Goal: Information Seeking & Learning: Learn about a topic

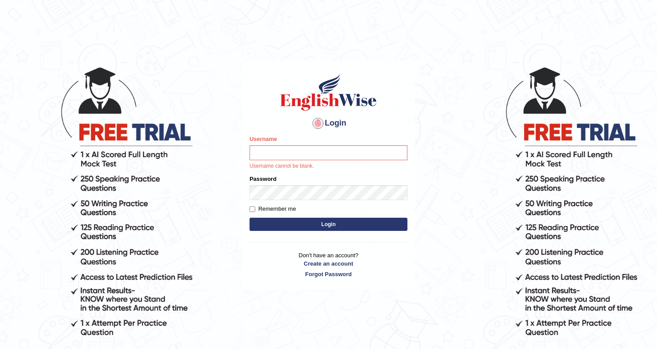
click at [250, 13] on html "Login Please fix the following errors: Username Username cannot be blank. Passw…" at bounding box center [328, 174] width 657 height 349
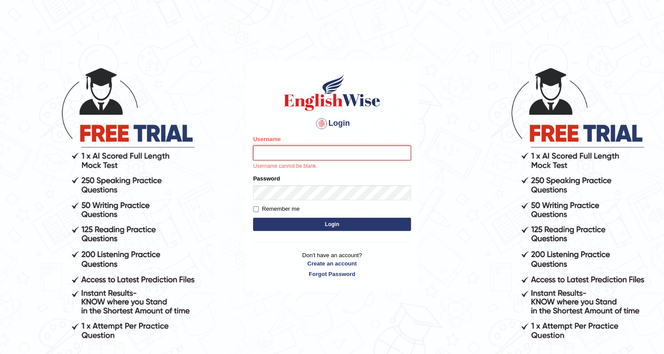
click at [306, 157] on input "Username" at bounding box center [332, 153] width 158 height 15
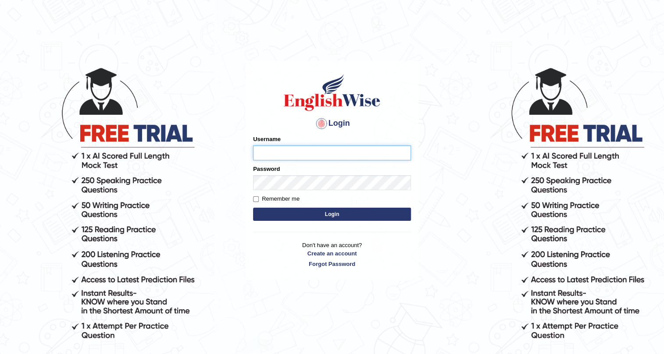
click at [273, 157] on input "Username" at bounding box center [332, 153] width 158 height 15
drag, startPoint x: 291, startPoint y: 152, endPoint x: 329, endPoint y: 160, distance: 38.4
click at [329, 160] on input "antonio_ljulj604c76" at bounding box center [332, 153] width 158 height 15
click at [303, 174] on div "Password" at bounding box center [332, 177] width 158 height 25
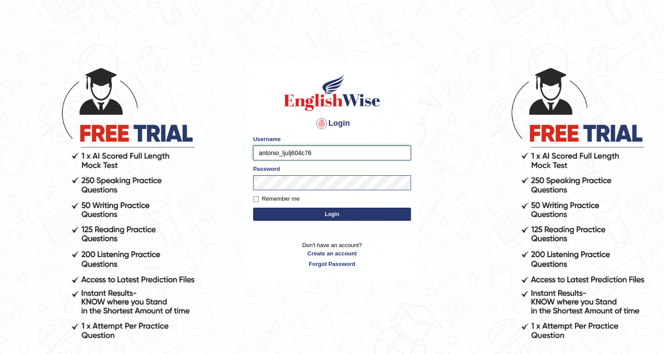
drag, startPoint x: 290, startPoint y: 153, endPoint x: 335, endPoint y: 153, distance: 45.2
click at [335, 153] on input "antonio_ljulj604c76" at bounding box center [332, 153] width 158 height 15
click at [306, 210] on button "Login" at bounding box center [332, 214] width 158 height 13
type input "antonio_ljulj"
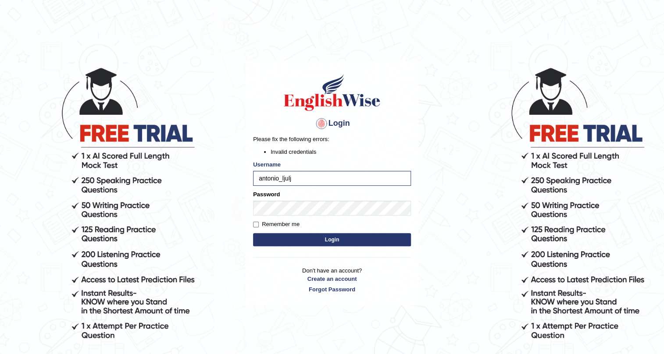
click at [271, 242] on button "Login" at bounding box center [332, 239] width 158 height 13
drag, startPoint x: 302, startPoint y: 200, endPoint x: 128, endPoint y: 230, distance: 176.3
click at [128, 230] on body "Login Please fix the following errors: Invalid credentials Username antonio_lju…" at bounding box center [332, 210] width 664 height 354
click at [232, 205] on body "Login Please fix the following errors: Invalid credentials Username antonio_lju…" at bounding box center [332, 210] width 664 height 354
click at [275, 240] on button "Login" at bounding box center [332, 239] width 158 height 13
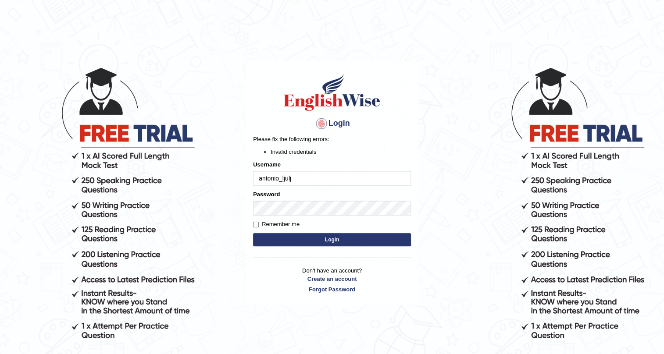
drag, startPoint x: 282, startPoint y: 177, endPoint x: 319, endPoint y: 181, distance: 37.0
click at [319, 181] on input "antonio_ljulj" at bounding box center [332, 178] width 158 height 15
type input "antonio_mt"
click at [316, 237] on button "Login" at bounding box center [332, 239] width 158 height 13
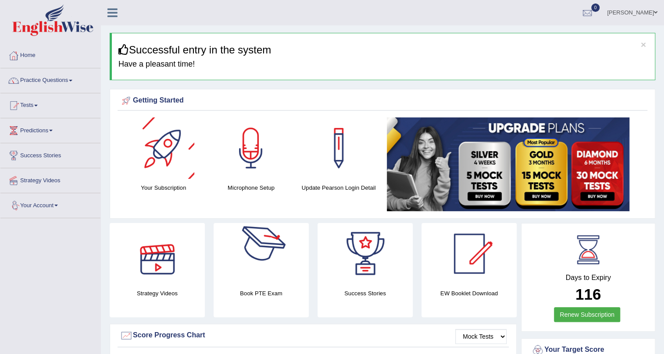
drag, startPoint x: 105, startPoint y: 78, endPoint x: 96, endPoint y: 153, distance: 75.5
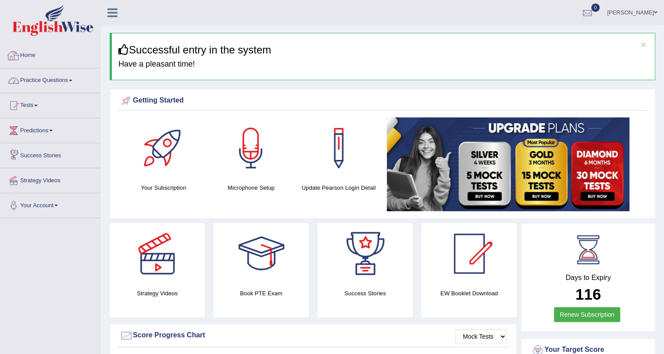
click at [57, 80] on link "Practice Questions" at bounding box center [50, 79] width 100 height 22
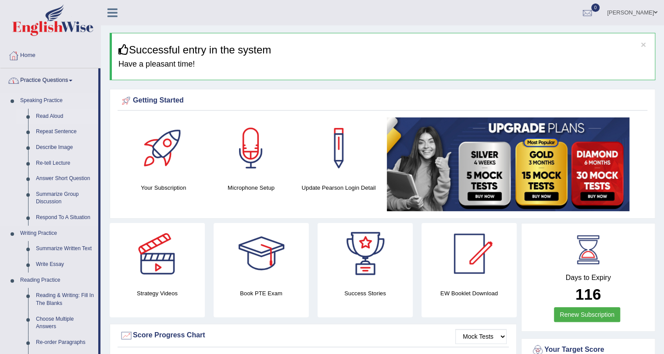
click at [52, 118] on link "Read Aloud" at bounding box center [65, 117] width 66 height 16
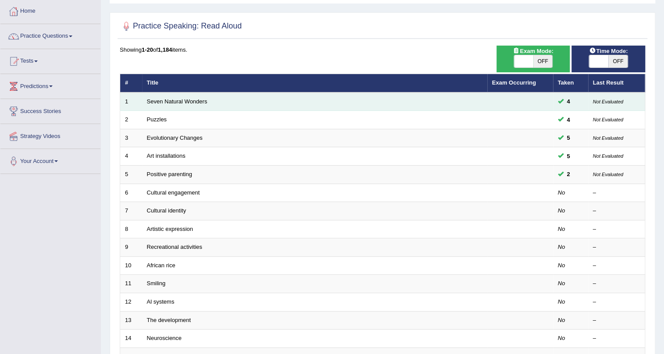
scroll to position [39, 0]
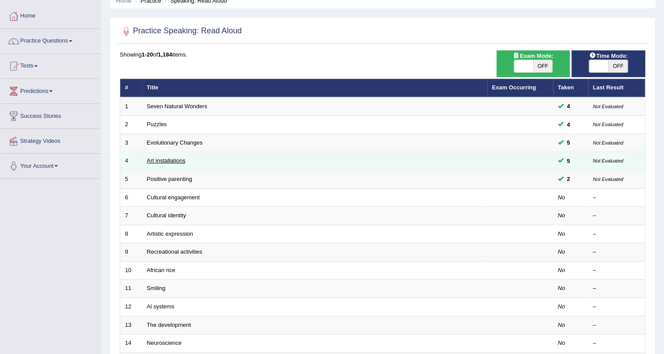
click at [156, 163] on link "Art installations" at bounding box center [166, 160] width 39 height 7
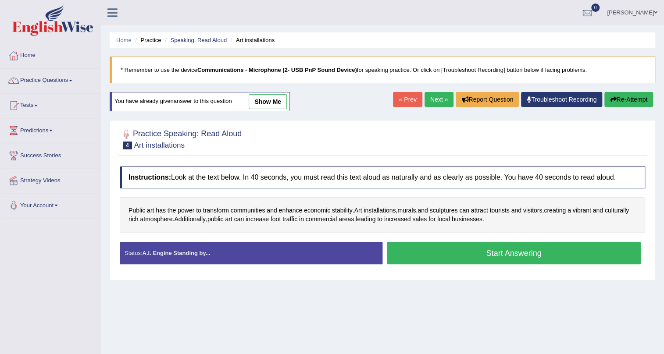
click at [266, 101] on link "show me" at bounding box center [268, 101] width 38 height 15
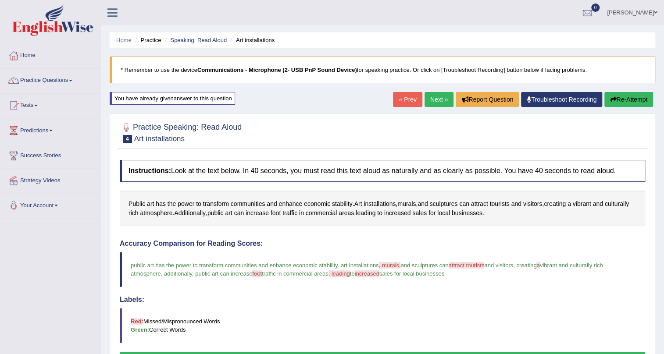
click at [269, 103] on div "Home Practice Speaking: Read Aloud Art installations * Remember to use the devi…" at bounding box center [382, 237] width 563 height 475
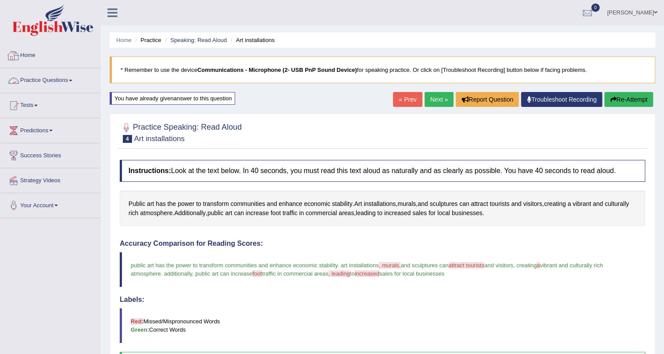
click at [66, 85] on link "Practice Questions" at bounding box center [50, 79] width 100 height 22
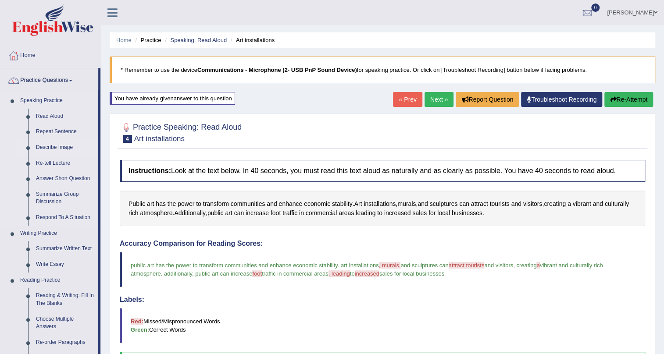
click at [60, 150] on link "Describe Image" at bounding box center [65, 148] width 66 height 16
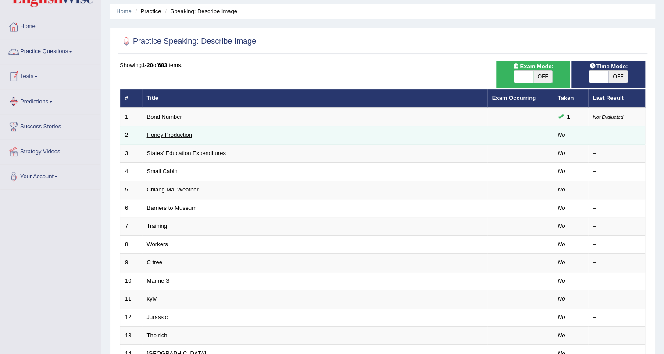
scroll to position [79, 0]
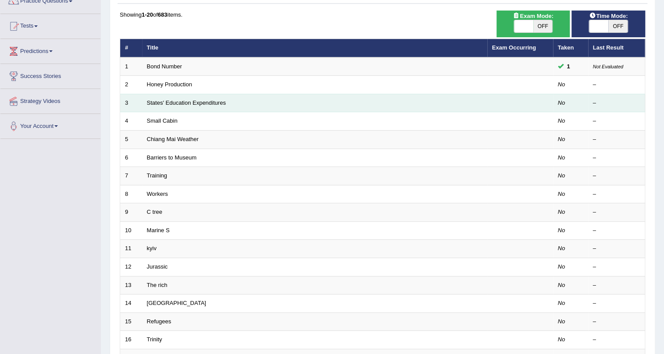
click at [171, 106] on td "States' Education Expenditures" at bounding box center [314, 103] width 345 height 18
click at [180, 103] on link "States' Education Expenditures" at bounding box center [186, 103] width 79 height 7
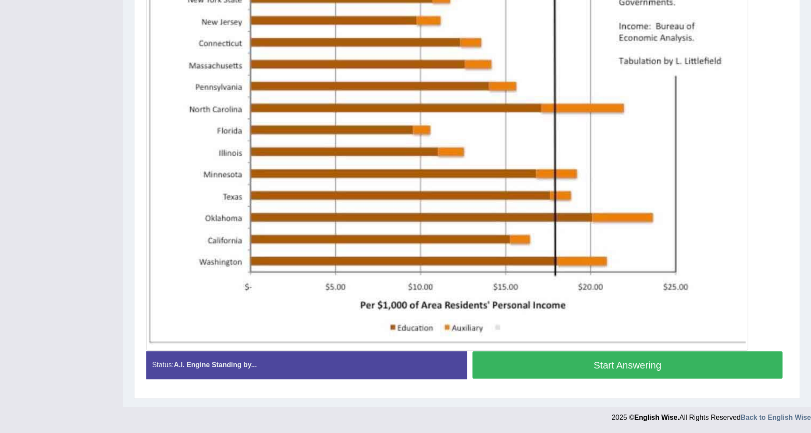
scroll to position [171, 0]
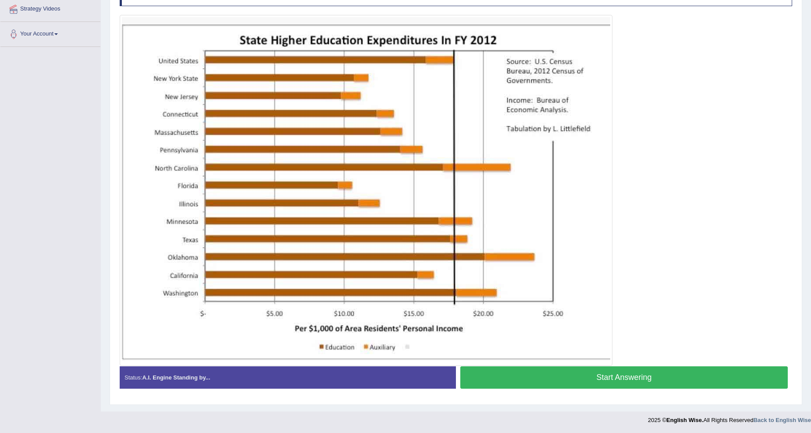
click at [604, 354] on button "Start Answering" at bounding box center [624, 377] width 328 height 22
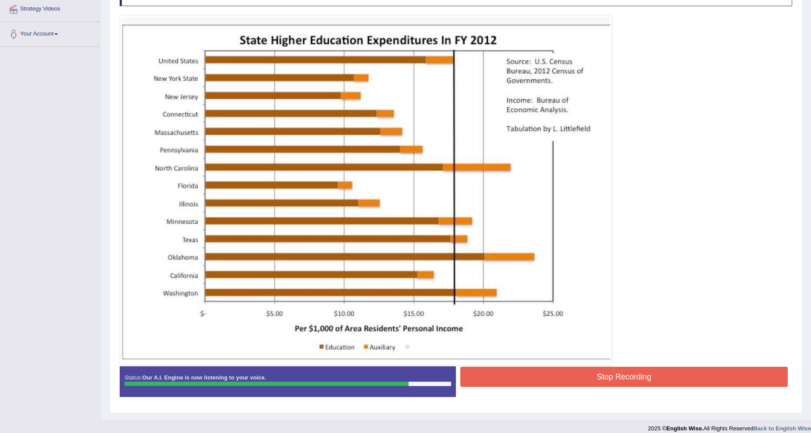
click at [602, 354] on button "Stop Recording" at bounding box center [624, 377] width 328 height 20
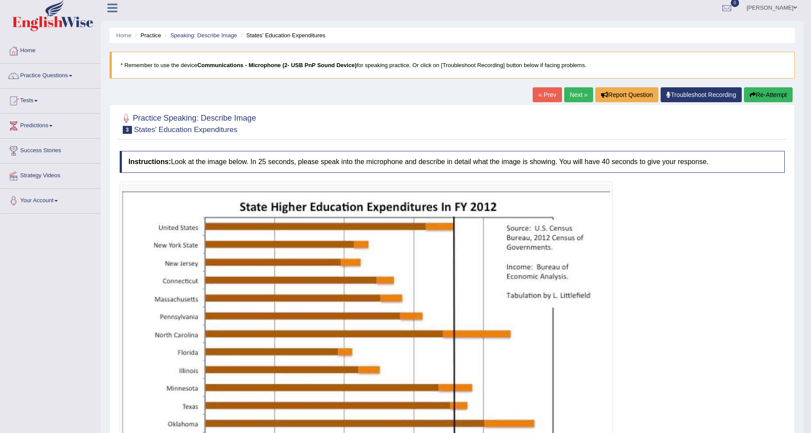
scroll to position [0, 0]
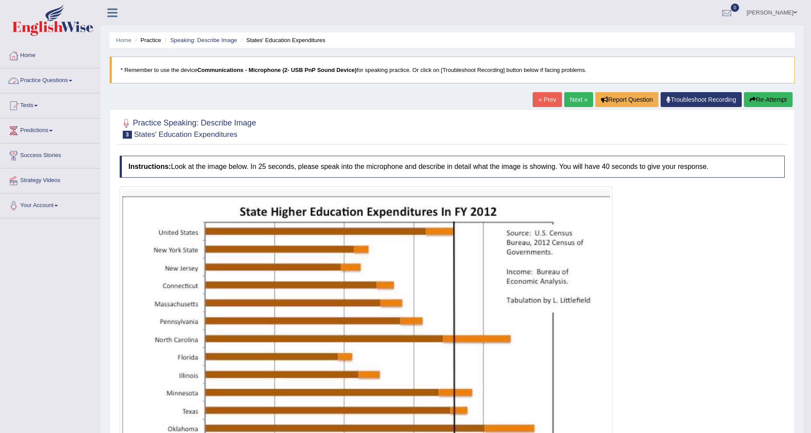
click at [72, 85] on link "Practice Questions" at bounding box center [50, 79] width 100 height 22
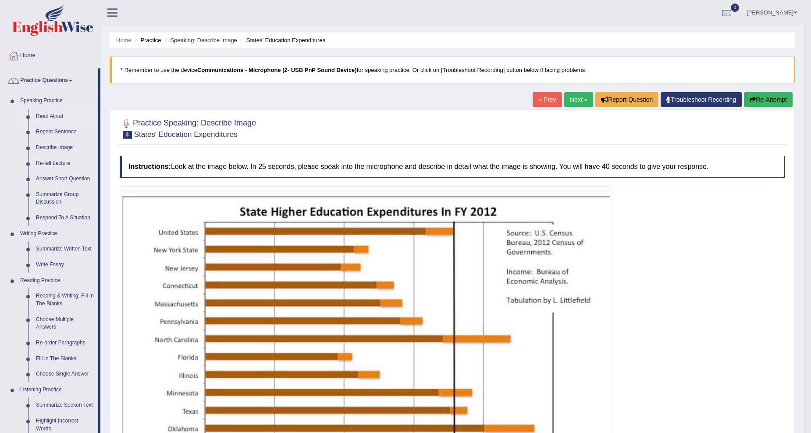
click at [64, 113] on link "Read Aloud" at bounding box center [65, 117] width 66 height 16
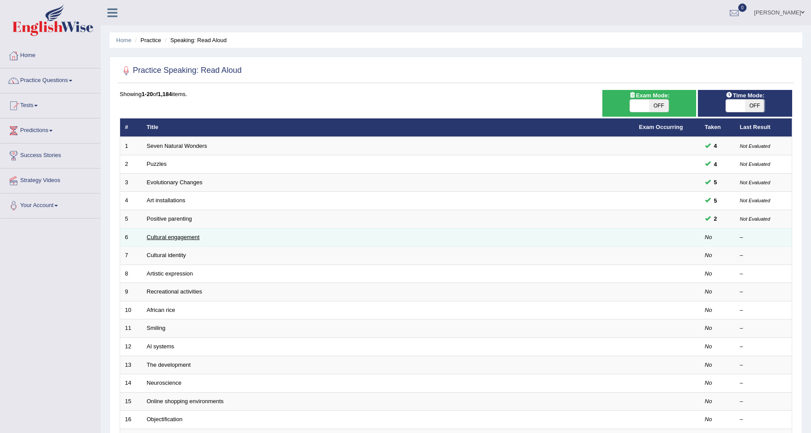
click at [178, 235] on link "Cultural engagement" at bounding box center [173, 237] width 53 height 7
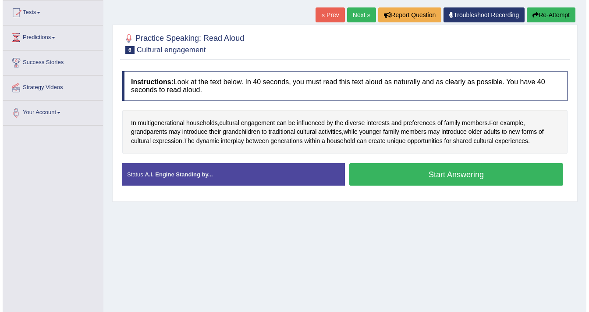
scroll to position [105, 0]
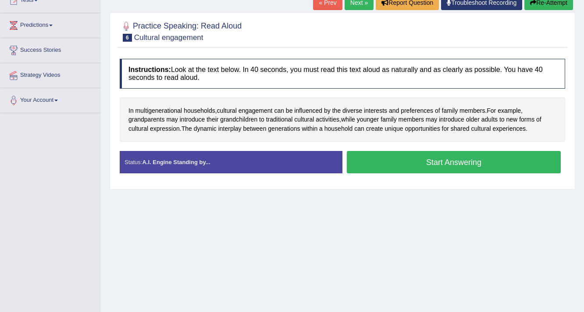
click at [397, 163] on button "Start Answering" at bounding box center [454, 162] width 214 height 22
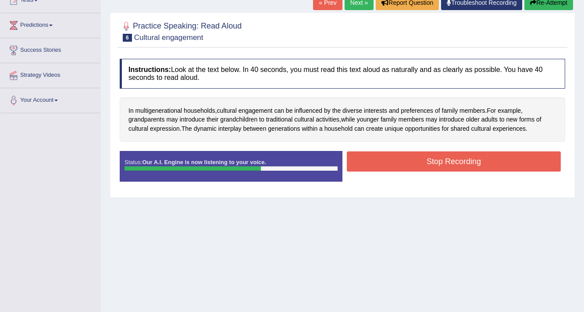
click at [386, 158] on button "Stop Recording" at bounding box center [454, 161] width 214 height 20
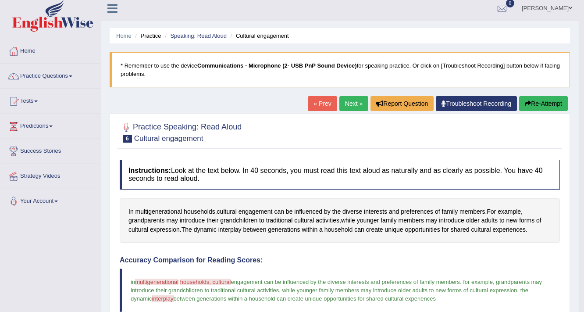
scroll to position [0, 0]
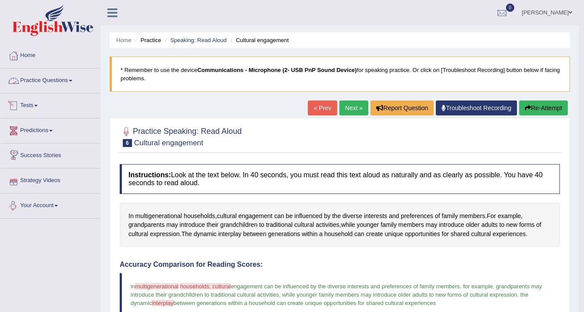
click at [61, 82] on link "Practice Questions" at bounding box center [50, 79] width 100 height 22
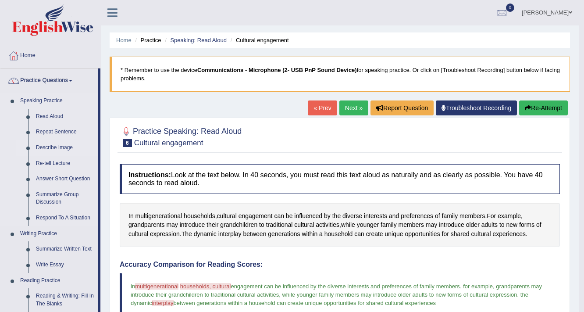
click at [56, 153] on link "Describe Image" at bounding box center [65, 148] width 66 height 16
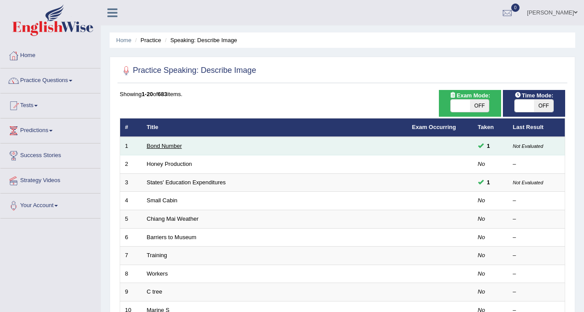
click at [164, 144] on link "Bond Number" at bounding box center [164, 146] width 35 height 7
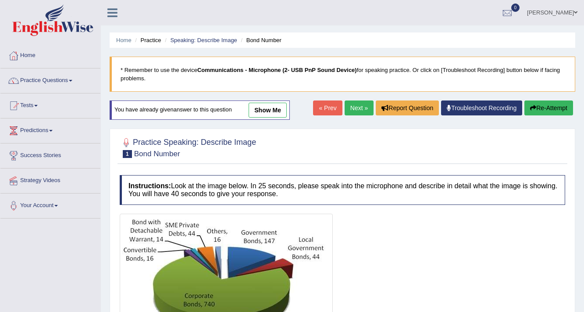
click at [324, 110] on link "« Prev" at bounding box center [327, 107] width 29 height 15
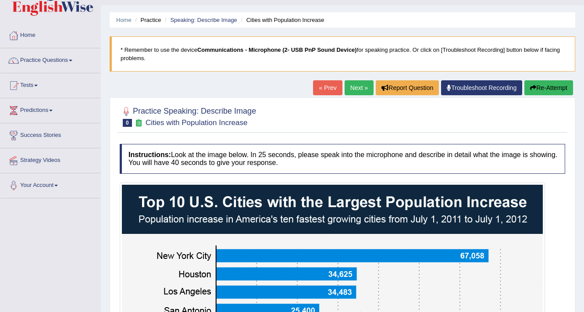
scroll to position [16, 0]
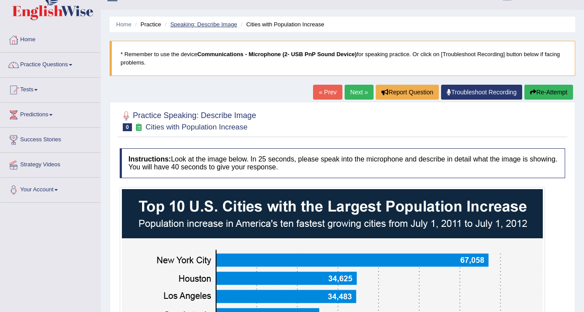
click at [218, 26] on link "Speaking: Describe Image" at bounding box center [203, 24] width 67 height 7
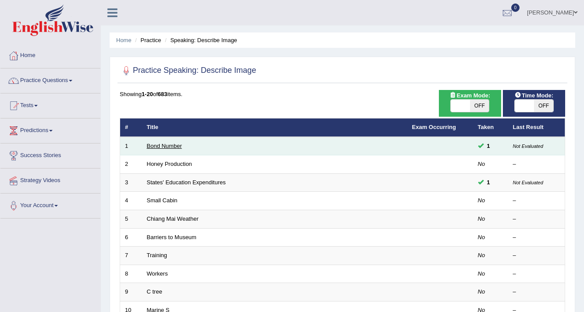
click at [169, 144] on link "Bond Number" at bounding box center [164, 146] width 35 height 7
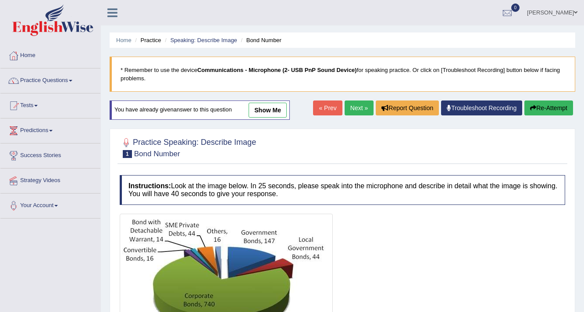
click at [325, 114] on link "« Prev" at bounding box center [327, 107] width 29 height 15
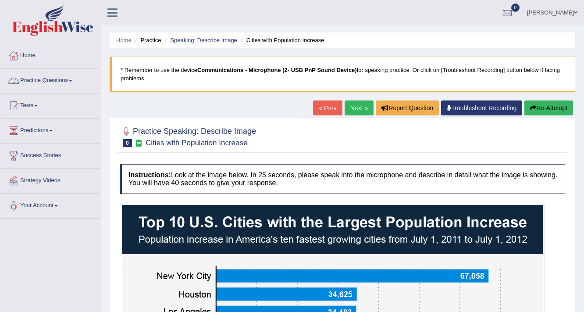
click at [54, 84] on link "Practice Questions" at bounding box center [50, 79] width 100 height 22
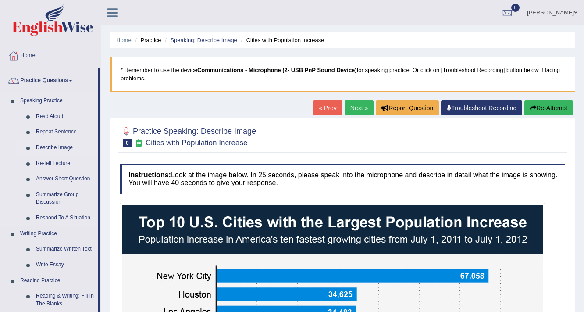
click at [58, 149] on link "Describe Image" at bounding box center [65, 148] width 66 height 16
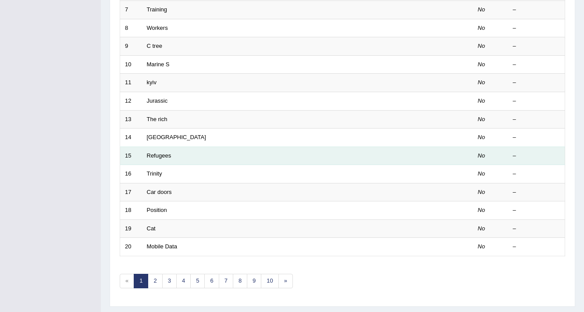
scroll to position [266, 0]
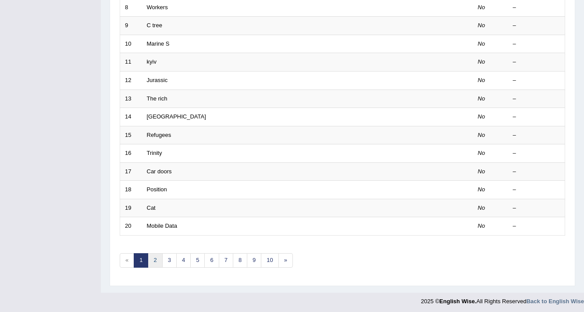
click at [151, 259] on link "2" at bounding box center [155, 260] width 14 height 14
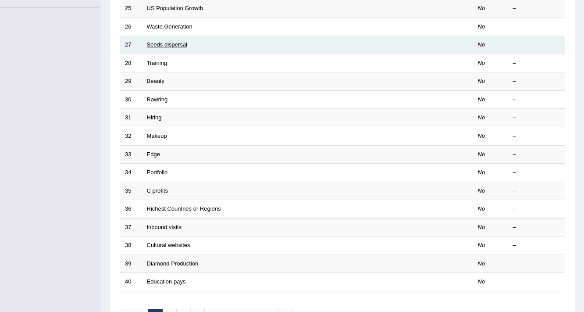
click at [182, 43] on link "Seeds dispersal" at bounding box center [167, 44] width 41 height 7
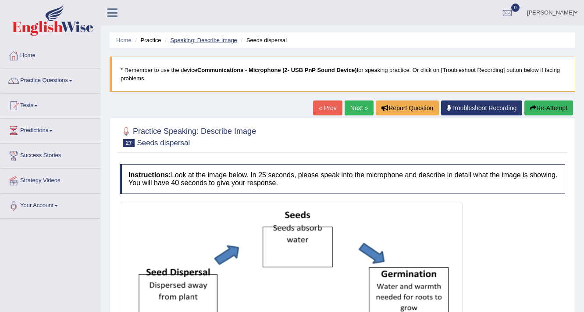
click at [216, 42] on link "Speaking: Describe Image" at bounding box center [203, 40] width 67 height 7
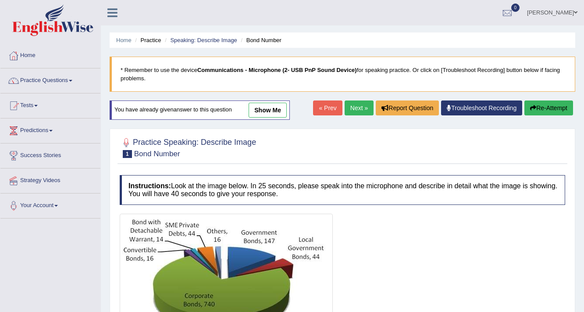
click at [313, 109] on link "« Prev" at bounding box center [327, 107] width 29 height 15
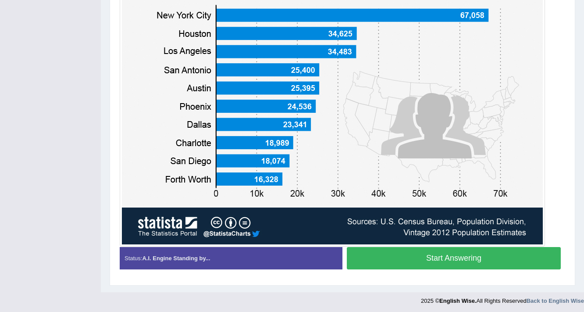
scroll to position [261, 0]
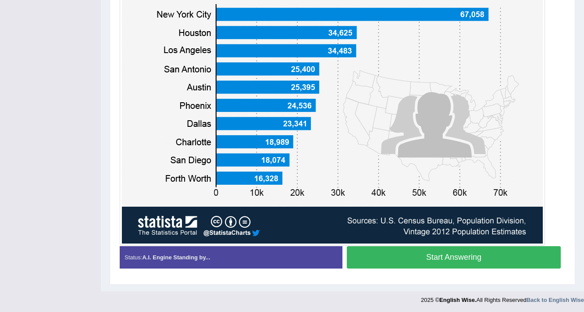
click at [420, 257] on button "Start Answering" at bounding box center [454, 257] width 214 height 22
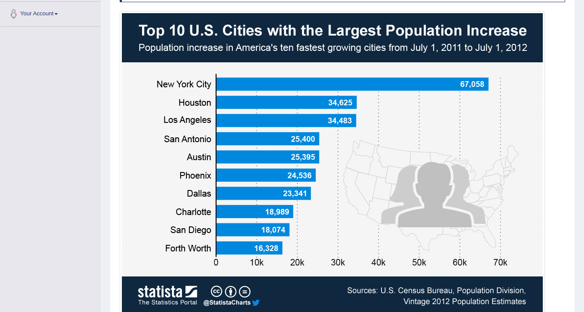
scroll to position [226, 0]
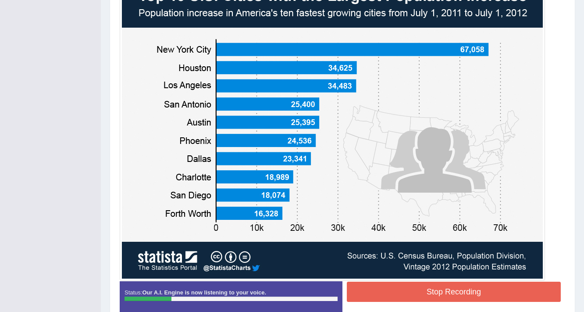
click at [430, 282] on button "Stop Recording" at bounding box center [454, 292] width 214 height 20
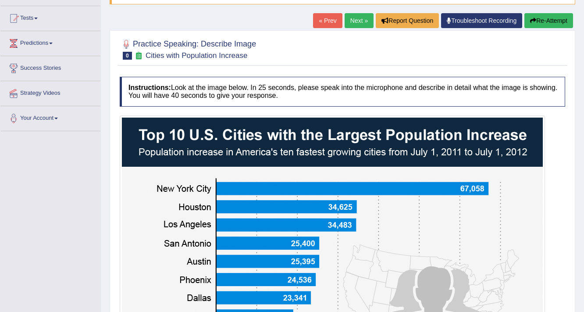
scroll to position [0, 0]
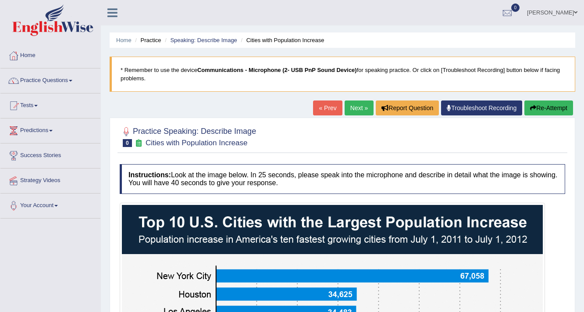
click at [548, 110] on button "Re-Attempt" at bounding box center [548, 107] width 49 height 15
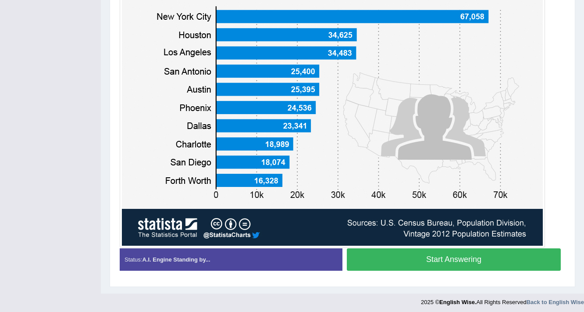
scroll to position [261, 0]
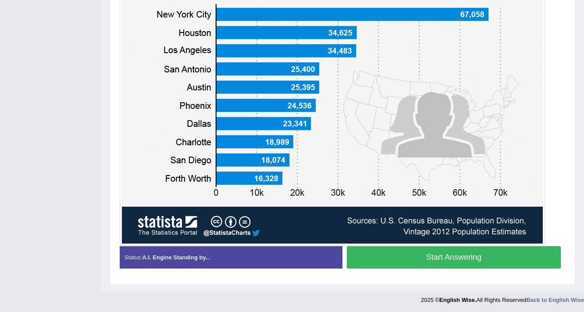
click at [452, 259] on button "Start Answering" at bounding box center [454, 257] width 214 height 22
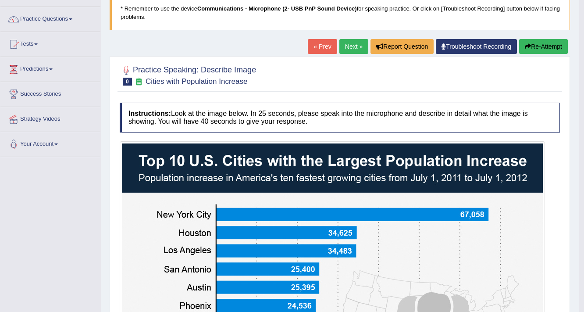
scroll to position [0, 0]
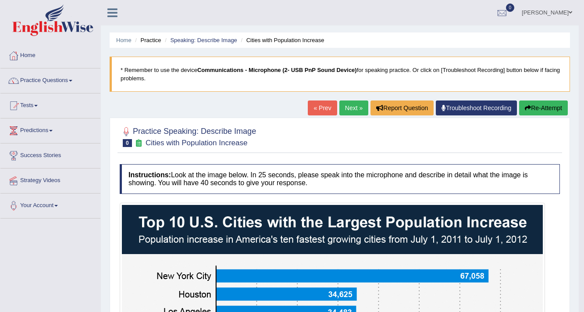
click at [540, 110] on button "Re-Attempt" at bounding box center [543, 107] width 49 height 15
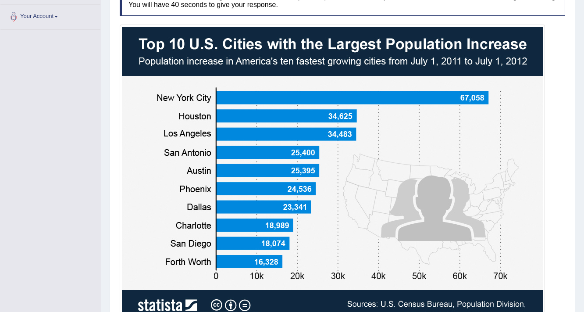
scroll to position [210, 0]
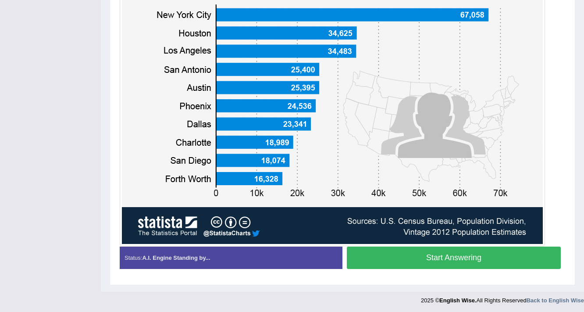
click at [439, 261] on button "Start Answering" at bounding box center [454, 257] width 214 height 22
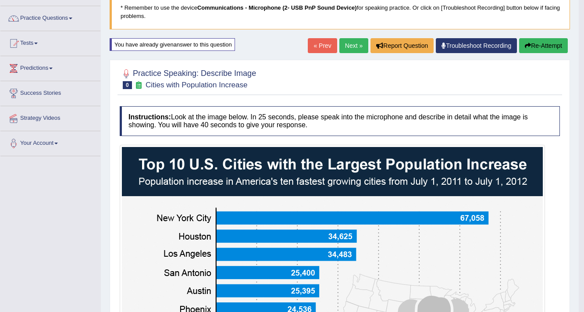
scroll to position [55, 0]
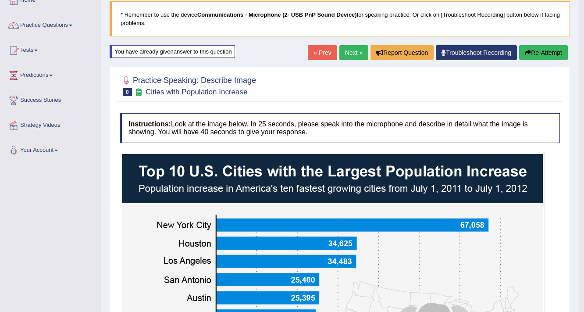
click at [354, 59] on link "Next »" at bounding box center [353, 52] width 29 height 15
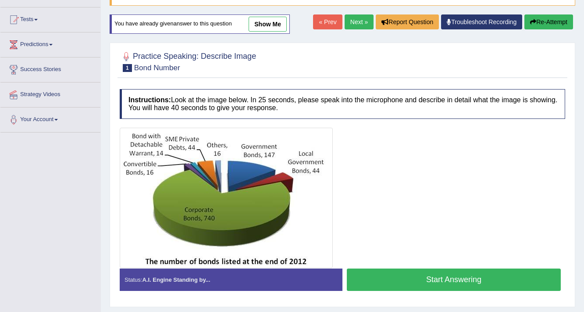
scroll to position [70, 0]
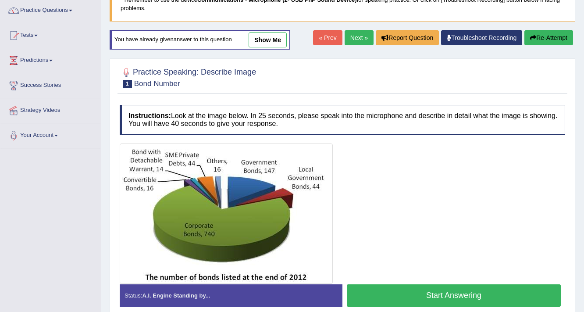
click at [329, 40] on link "« Prev" at bounding box center [327, 37] width 29 height 15
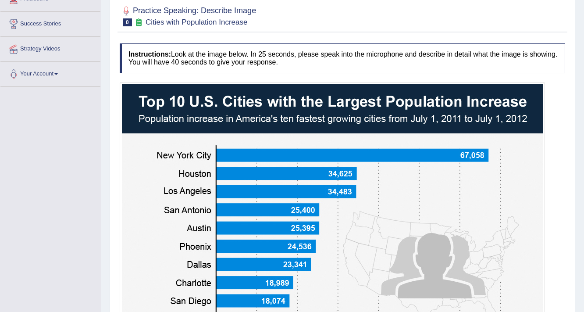
scroll to position [61, 0]
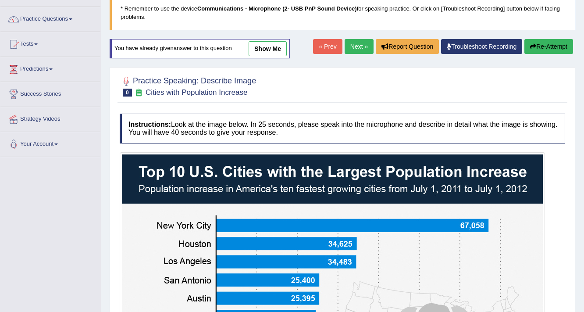
click at [271, 44] on link "show me" at bounding box center [268, 48] width 38 height 15
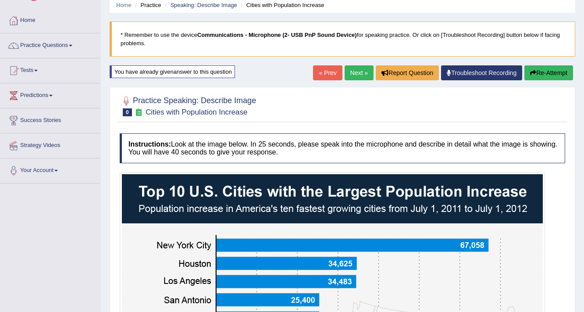
scroll to position [22, 0]
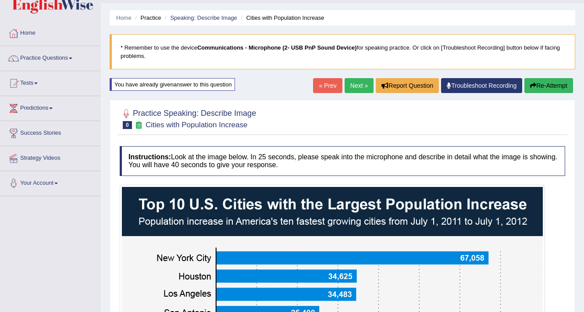
click at [353, 86] on link "Next »" at bounding box center [359, 85] width 29 height 15
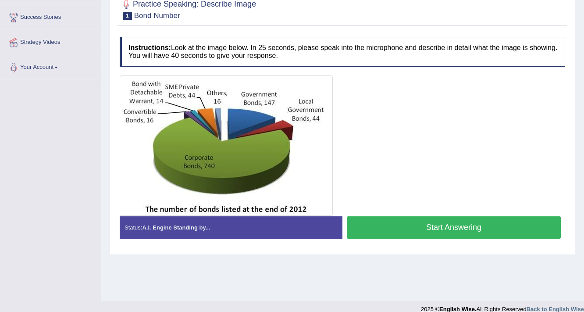
scroll to position [140, 0]
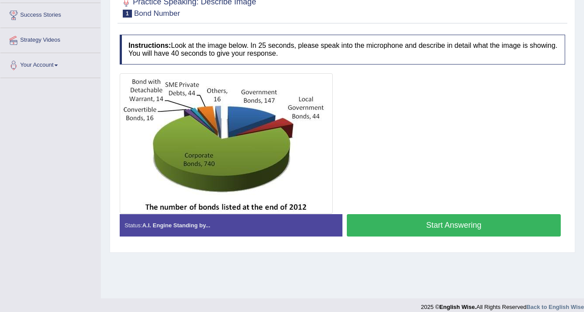
click at [395, 174] on div at bounding box center [343, 143] width 446 height 140
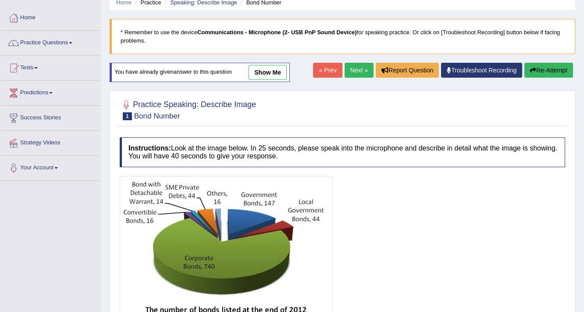
scroll to position [0, 0]
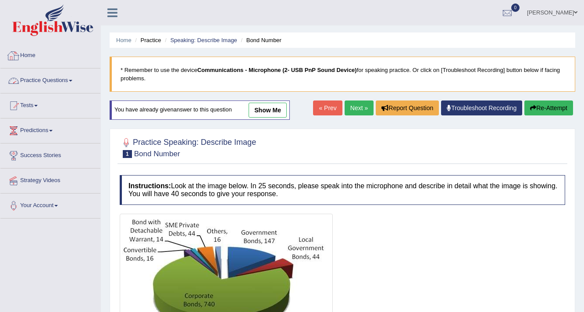
click at [65, 77] on link "Practice Questions" at bounding box center [50, 79] width 100 height 22
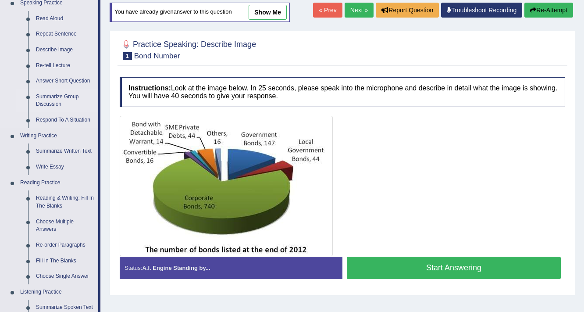
scroll to position [105, 0]
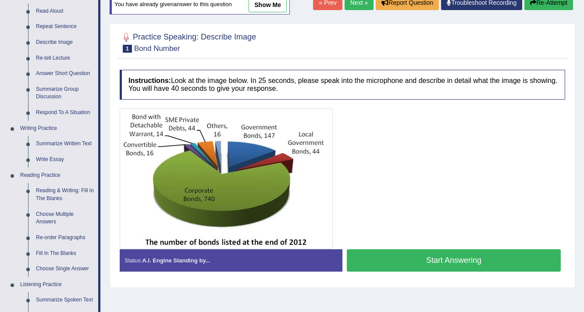
click at [412, 258] on button "Start Answering" at bounding box center [454, 260] width 214 height 22
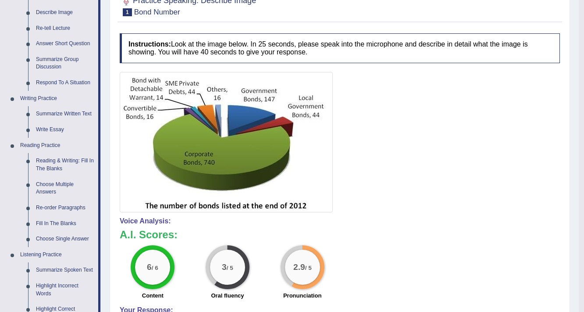
scroll to position [35, 0]
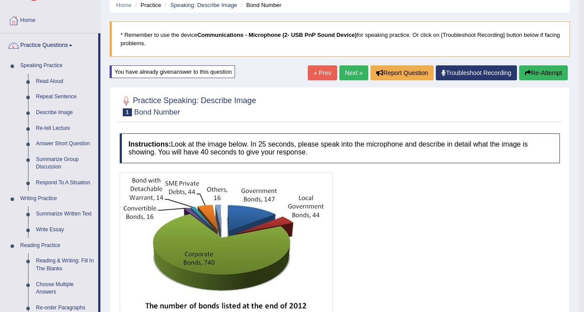
click at [542, 74] on button "Re-Attempt" at bounding box center [543, 72] width 49 height 15
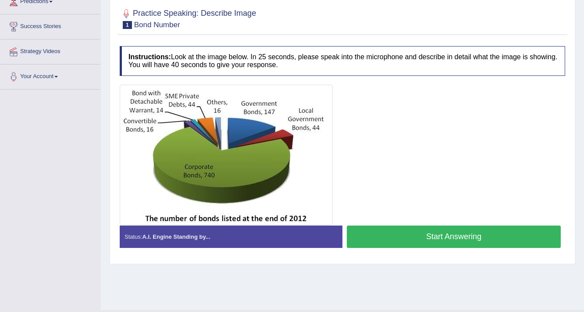
scroll to position [149, 0]
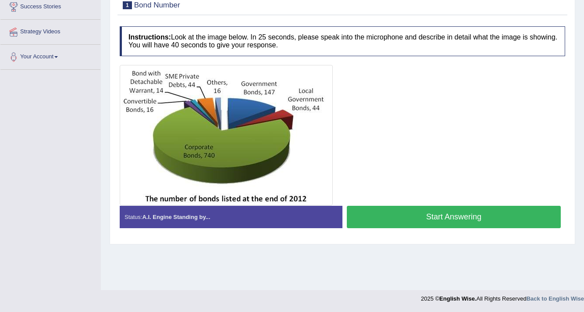
click at [430, 214] on button "Start Answering" at bounding box center [454, 217] width 214 height 22
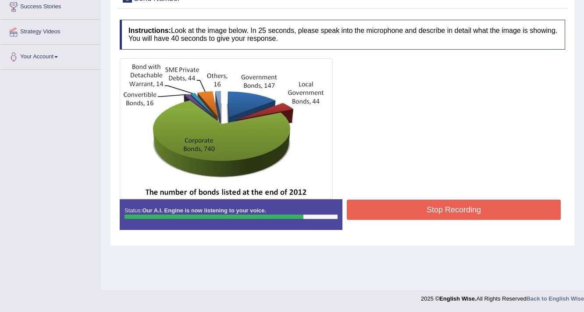
click at [430, 207] on button "Stop Recording" at bounding box center [454, 210] width 214 height 20
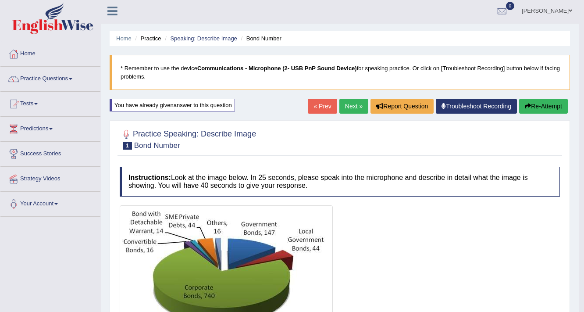
scroll to position [0, 0]
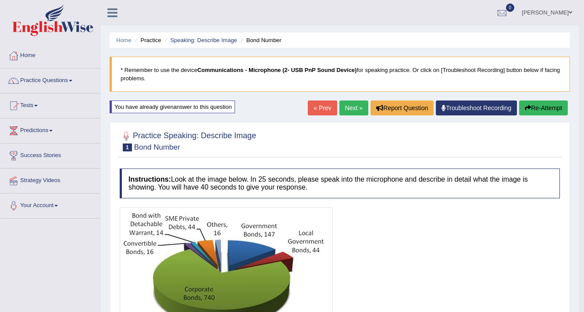
click at [350, 105] on link "Next »" at bounding box center [353, 107] width 29 height 15
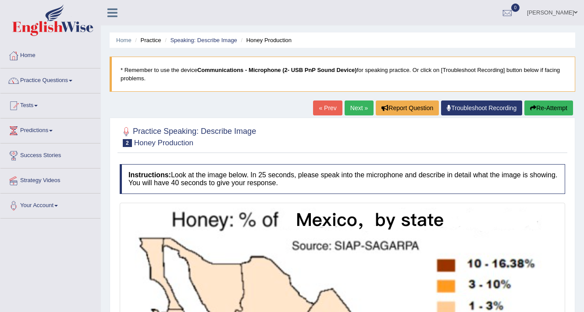
click at [379, 166] on h4 "Instructions: Look at the image below. In 25 seconds, please speak into the mic…" at bounding box center [343, 178] width 446 height 29
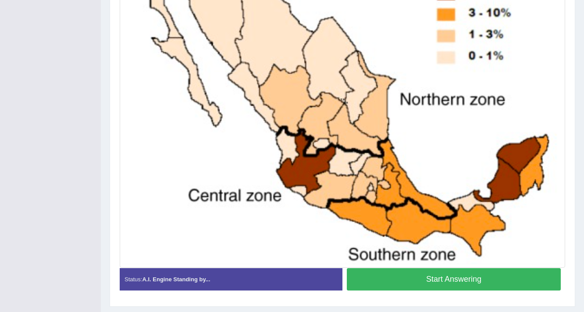
scroll to position [294, 0]
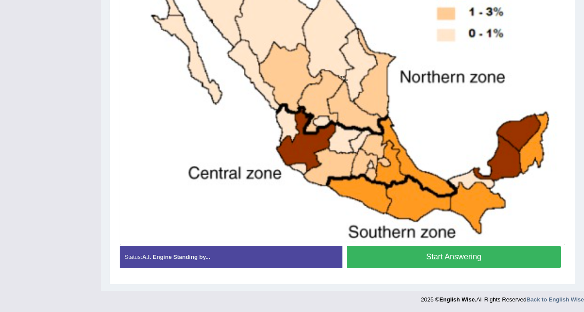
click at [398, 261] on button "Start Answering" at bounding box center [454, 257] width 214 height 22
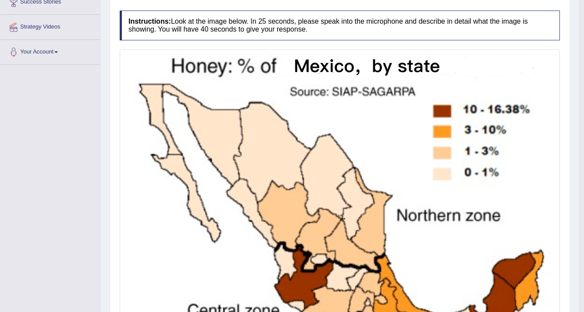
scroll to position [0, 0]
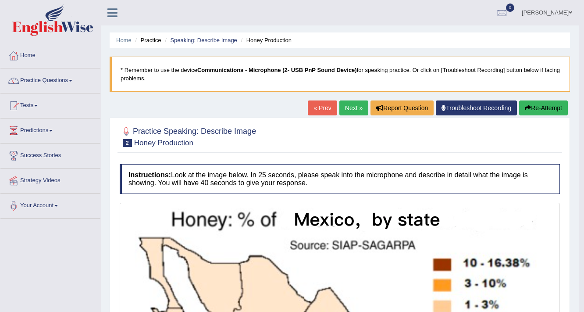
click at [537, 109] on button "Re-Attempt" at bounding box center [543, 107] width 49 height 15
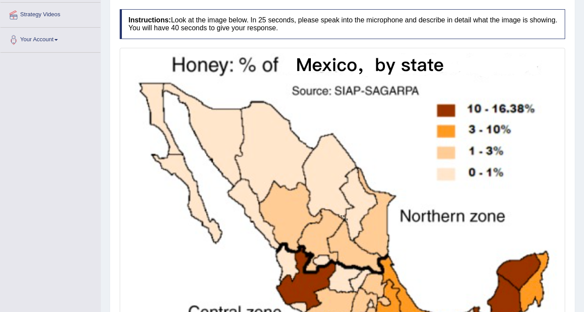
scroll to position [269, 0]
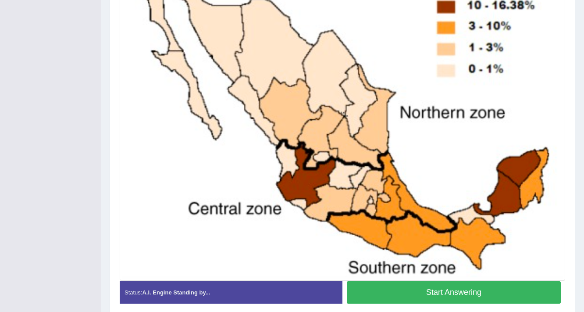
click at [418, 284] on button "Start Answering" at bounding box center [454, 292] width 214 height 22
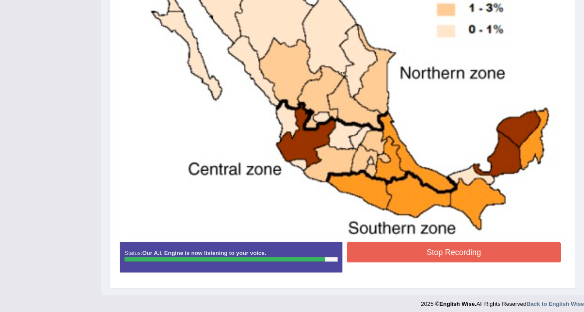
scroll to position [307, 0]
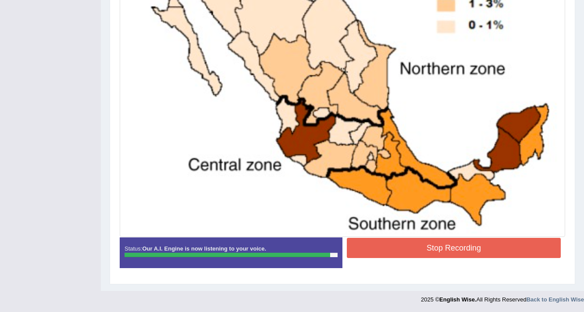
click at [412, 248] on button "Stop Recording" at bounding box center [454, 248] width 214 height 20
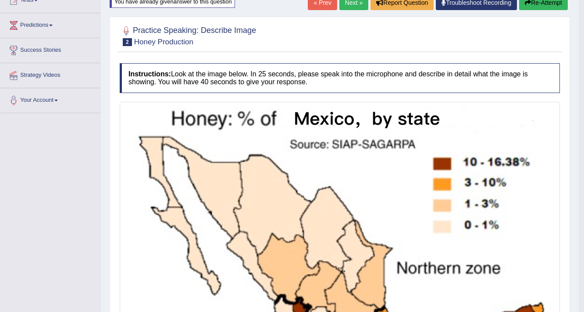
scroll to position [35, 0]
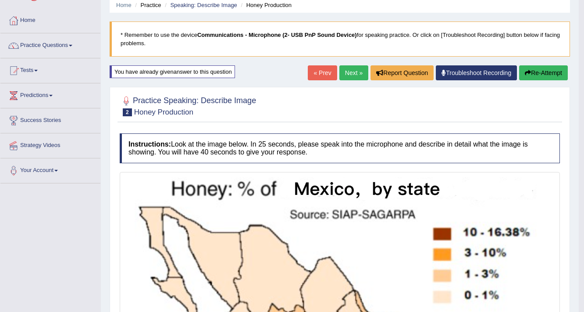
click at [536, 74] on button "Re-Attempt" at bounding box center [543, 72] width 49 height 15
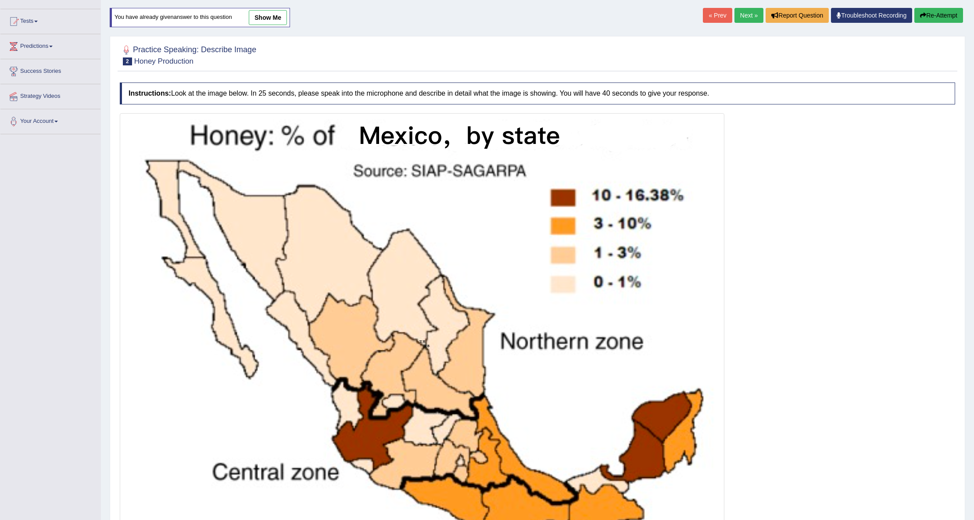
scroll to position [203, 0]
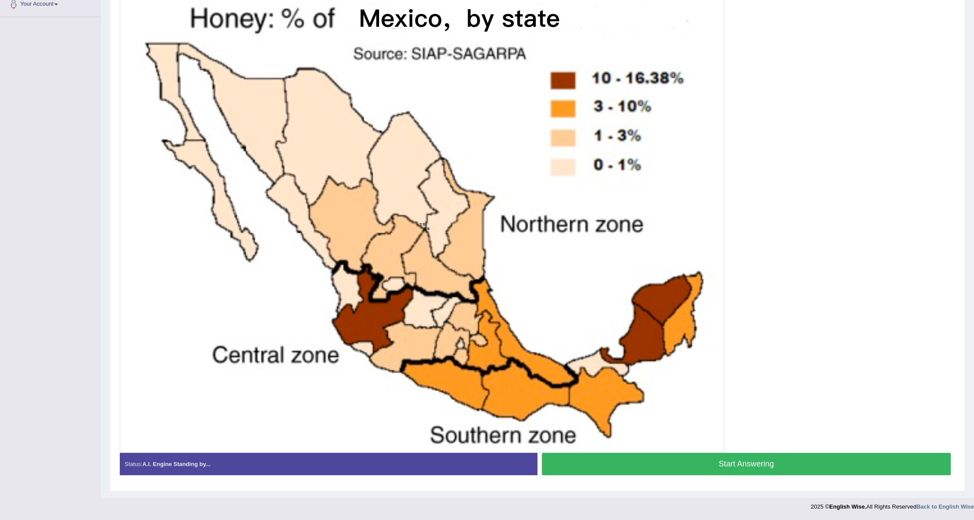
click at [584, 311] on button "Start Answering" at bounding box center [746, 464] width 409 height 22
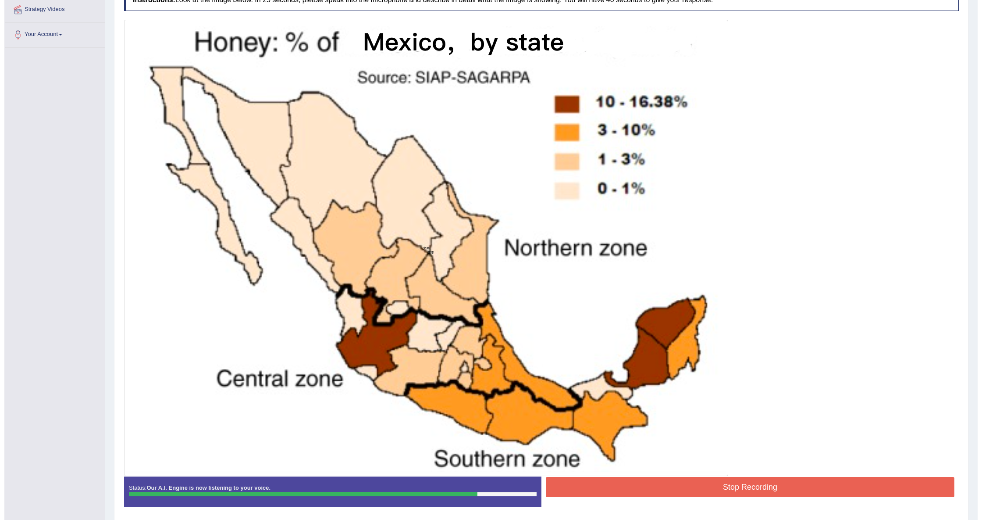
scroll to position [204, 0]
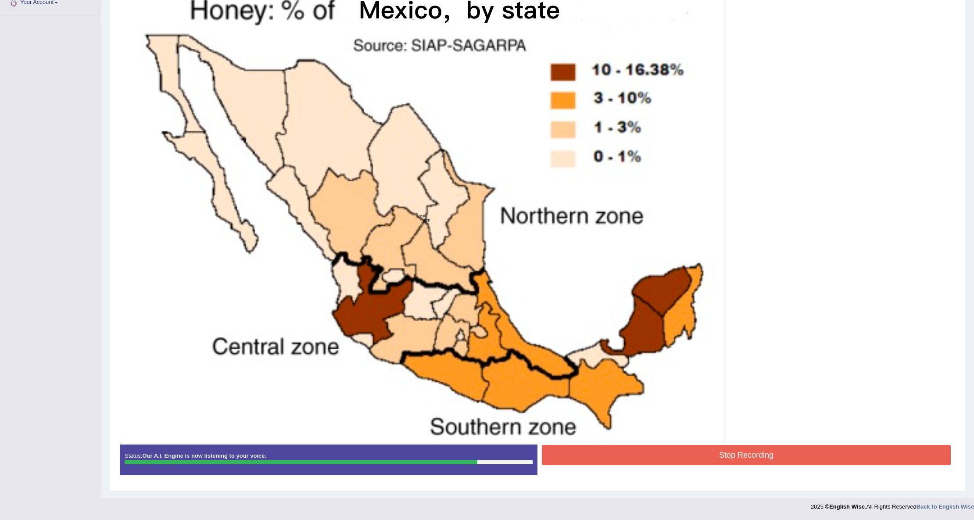
click at [584, 311] on button "Stop Recording" at bounding box center [746, 455] width 409 height 20
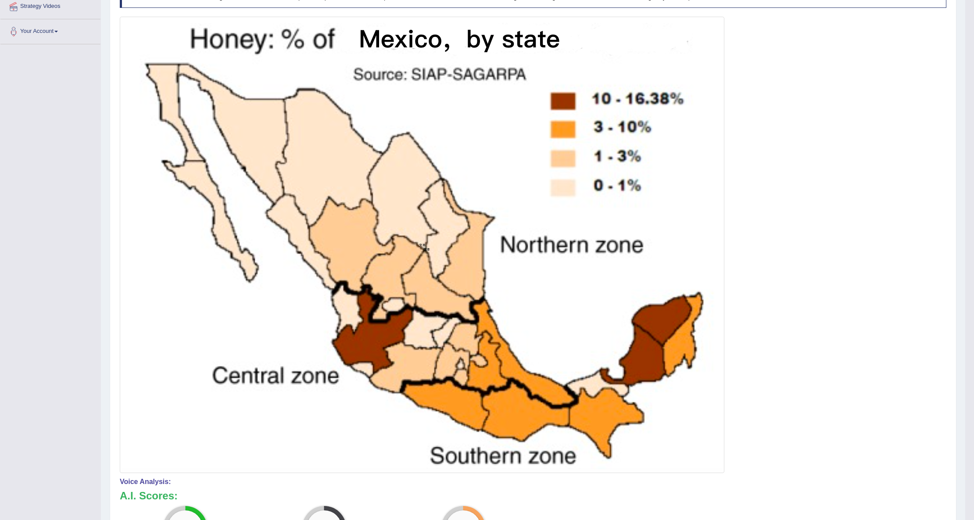
scroll to position [175, 0]
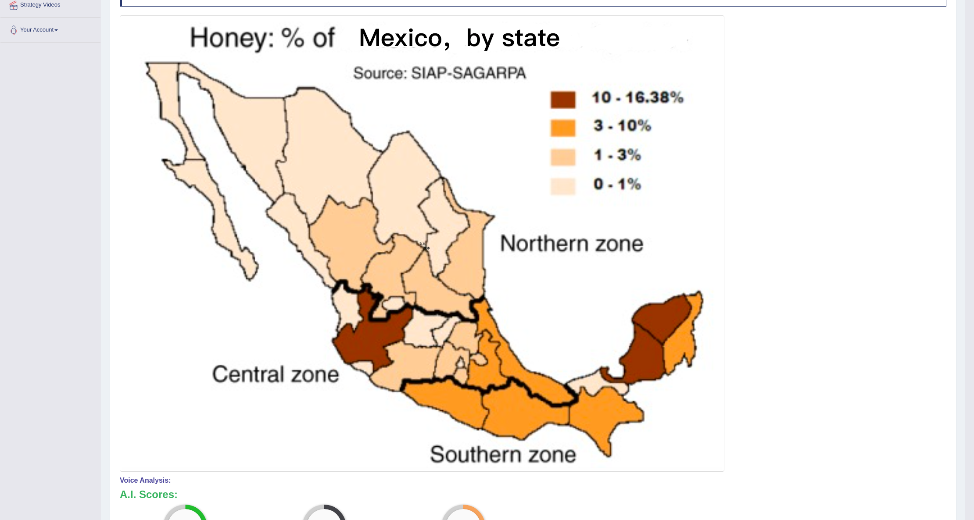
click at [449, 311] on img at bounding box center [422, 244] width 600 height 452
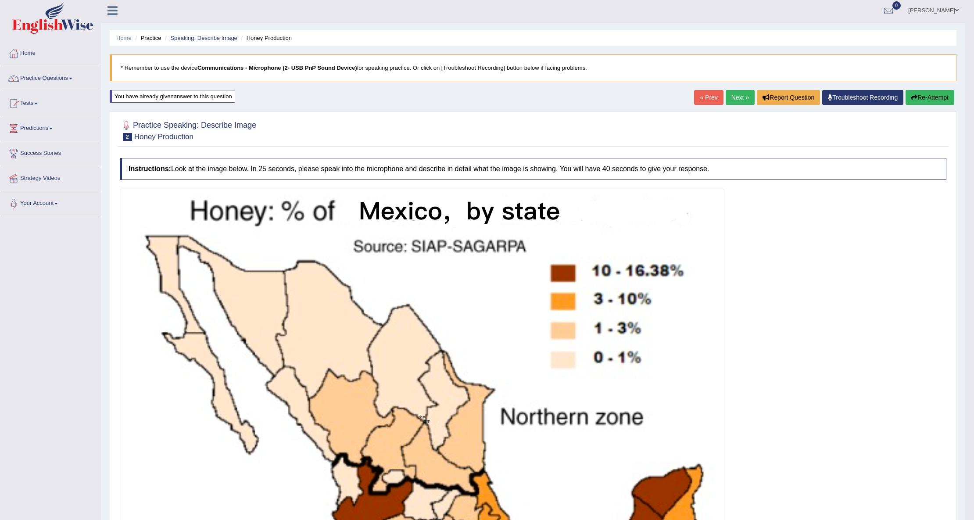
scroll to position [0, 0]
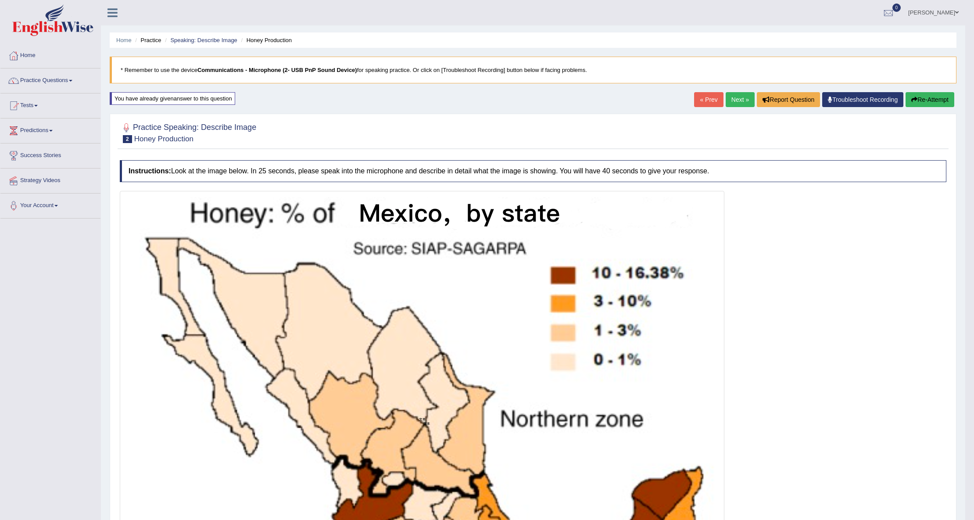
click at [584, 99] on button "Re-Attempt" at bounding box center [929, 99] width 49 height 15
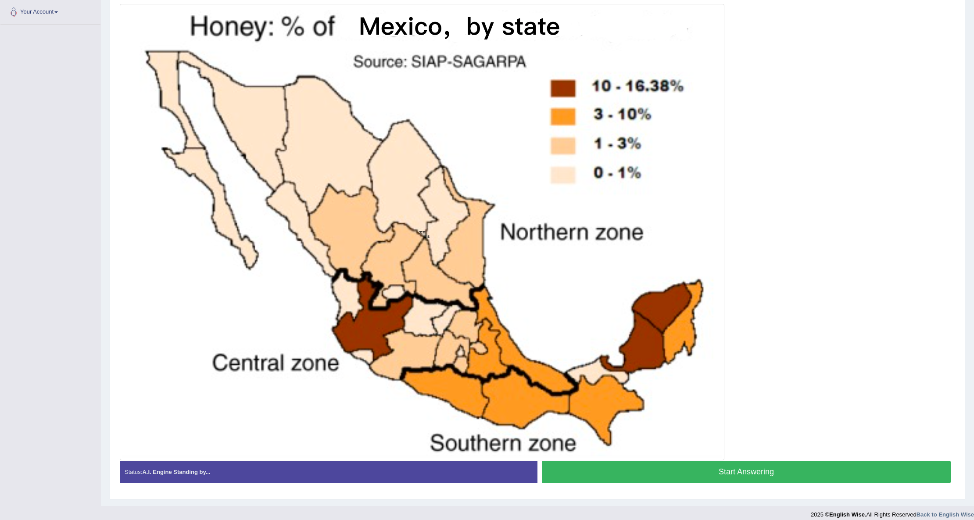
scroll to position [203, 0]
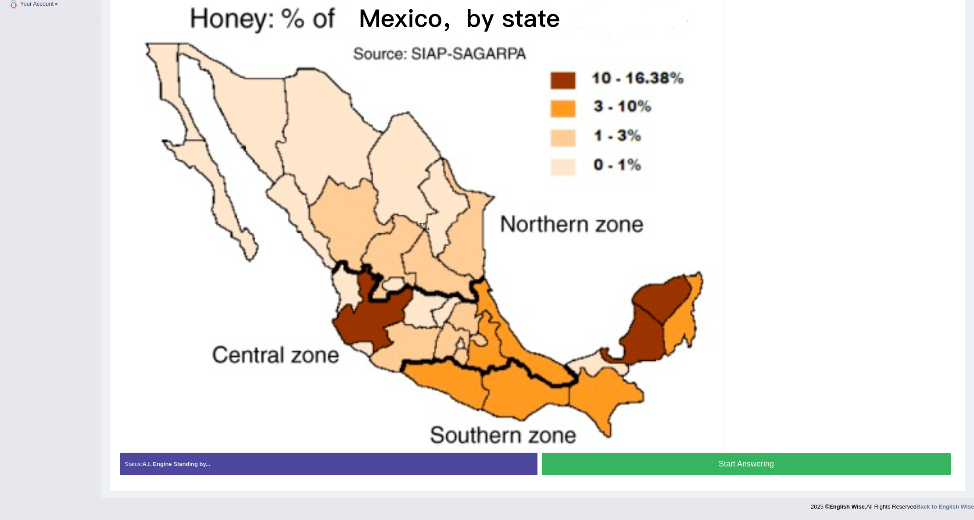
click at [727, 464] on button "Start Answering" at bounding box center [746, 464] width 409 height 22
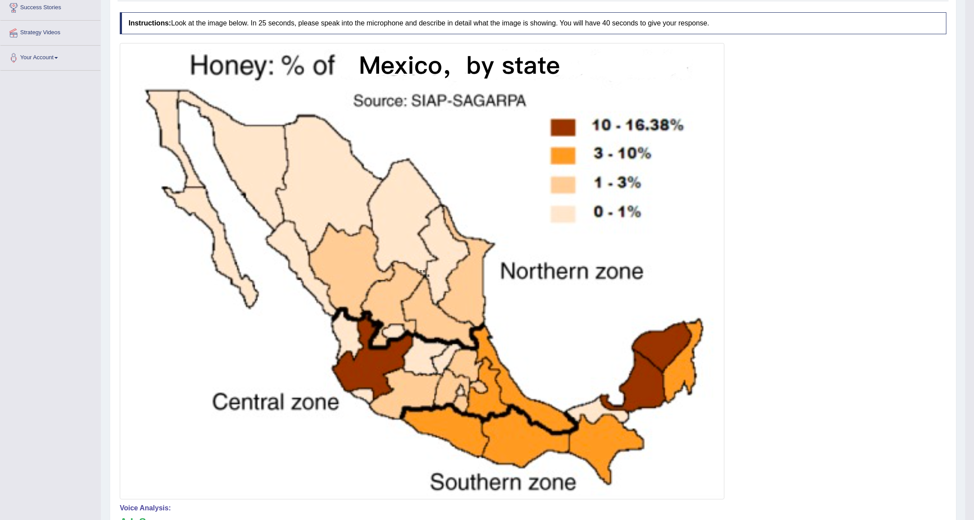
scroll to position [88, 0]
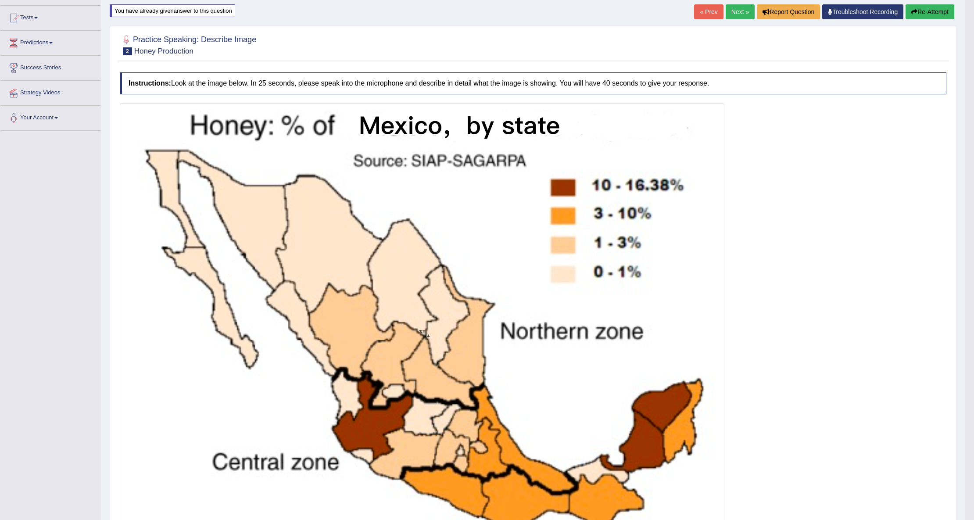
click at [728, 10] on link "Next »" at bounding box center [739, 11] width 29 height 15
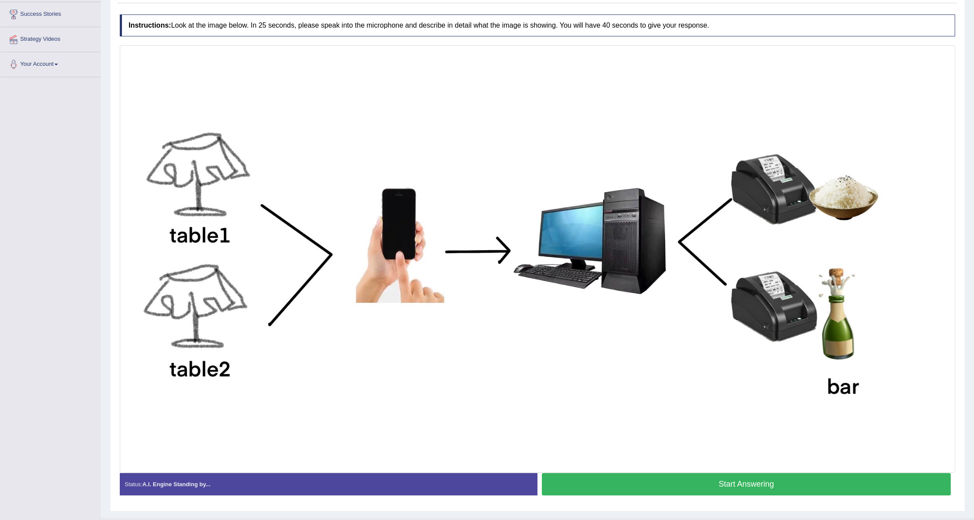
scroll to position [162, 0]
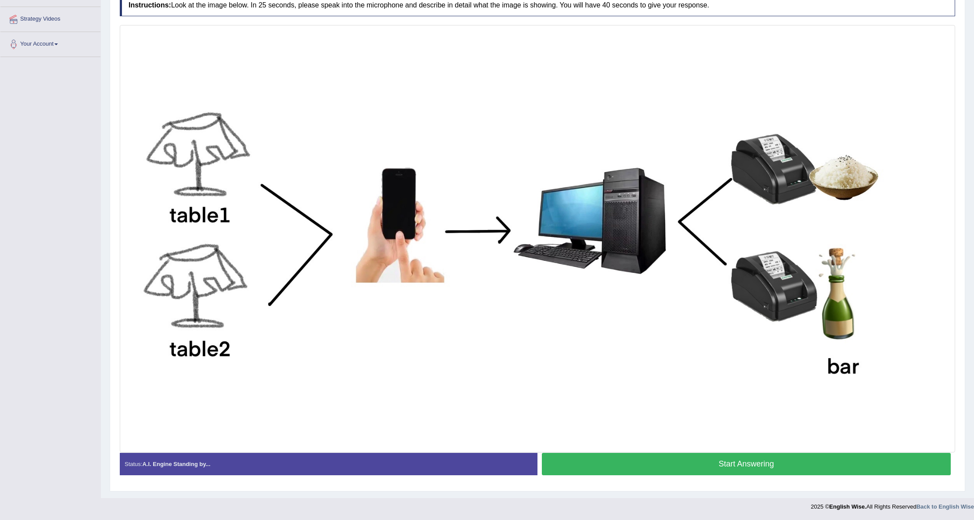
click at [732, 466] on button "Start Answering" at bounding box center [746, 464] width 409 height 22
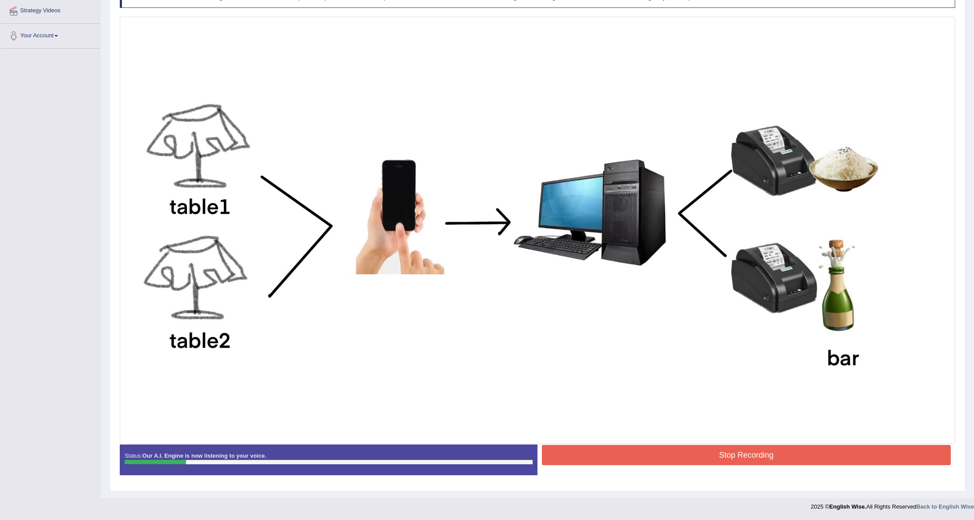
scroll to position [171, 0]
click at [809, 446] on button "Stop Recording" at bounding box center [746, 455] width 409 height 20
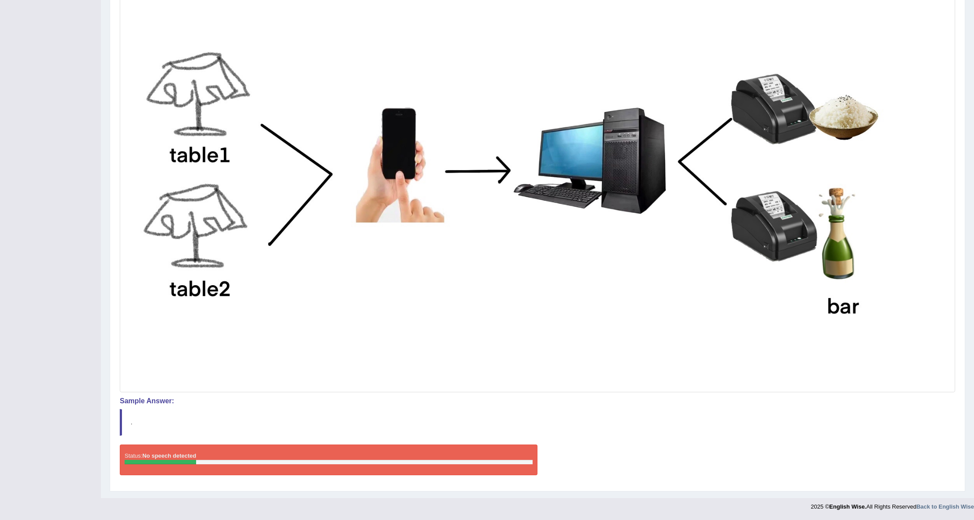
scroll to position [0, 0]
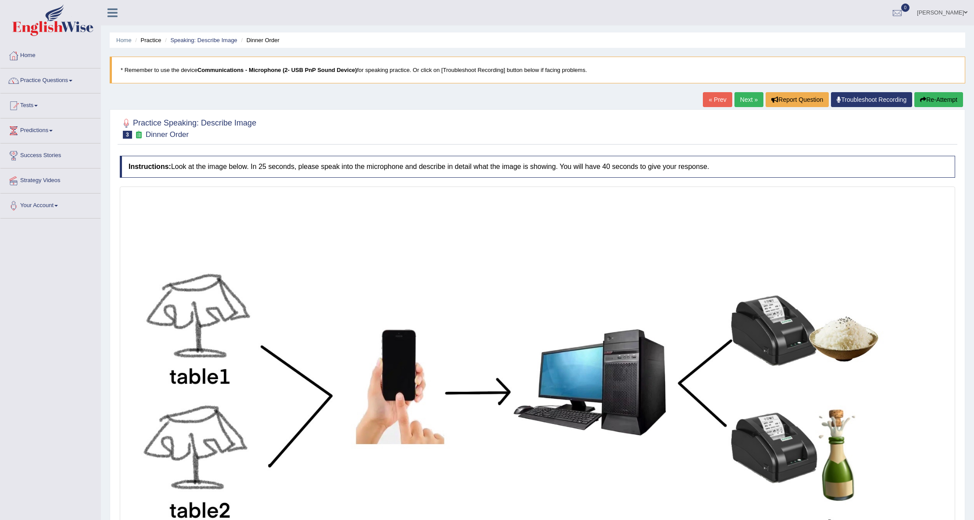
click at [942, 103] on button "Re-Attempt" at bounding box center [938, 99] width 49 height 15
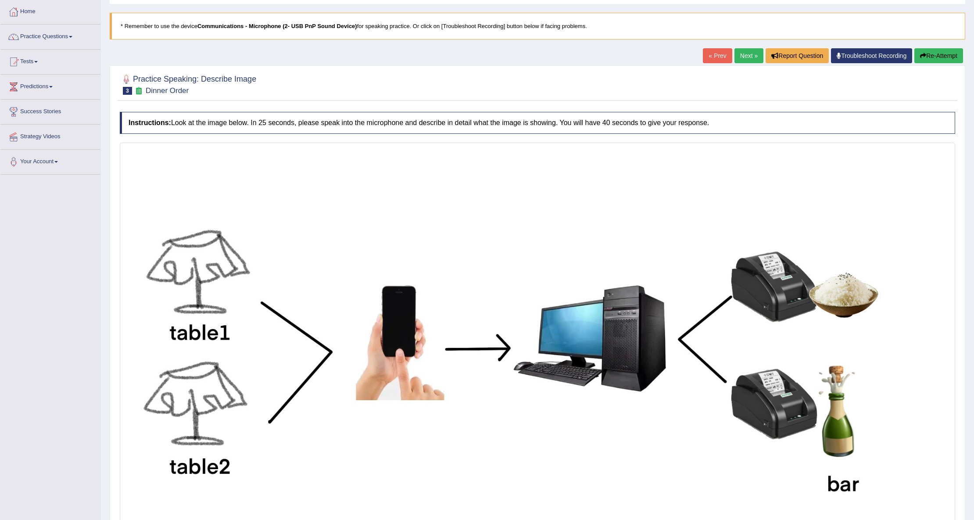
scroll to position [162, 0]
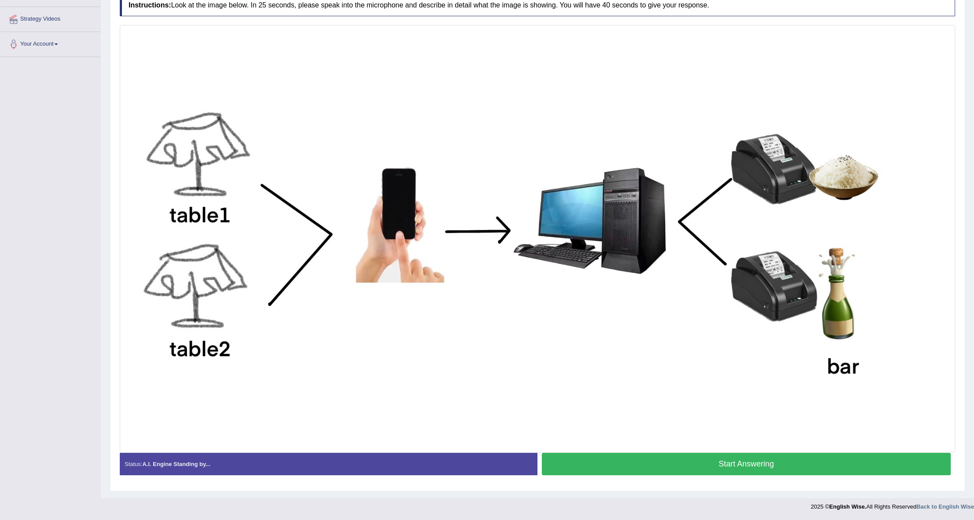
click at [681, 466] on button "Start Answering" at bounding box center [746, 464] width 409 height 22
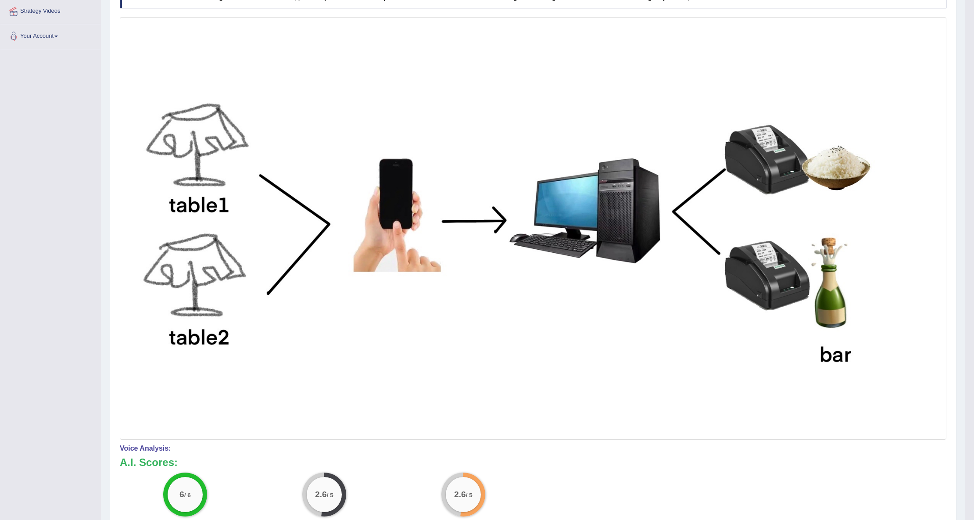
scroll to position [0, 0]
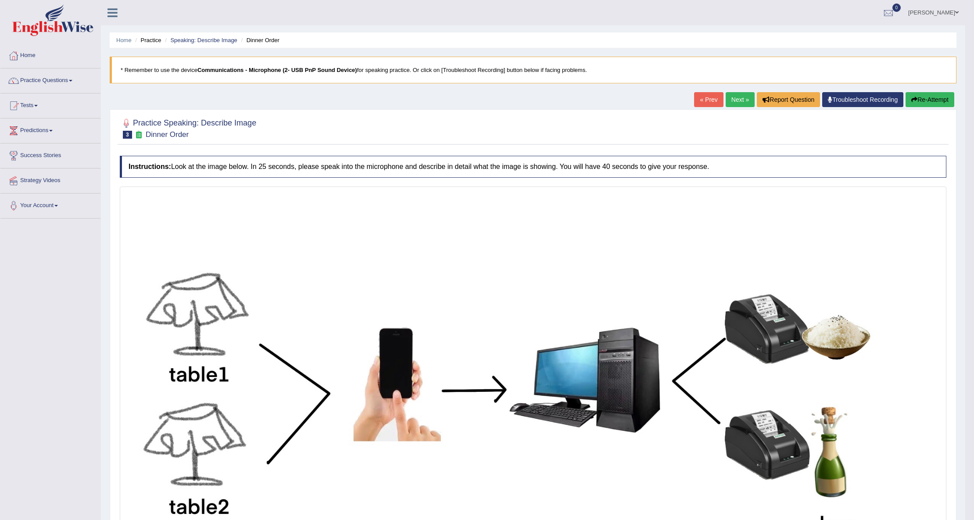
click at [916, 105] on button "Re-Attempt" at bounding box center [929, 99] width 49 height 15
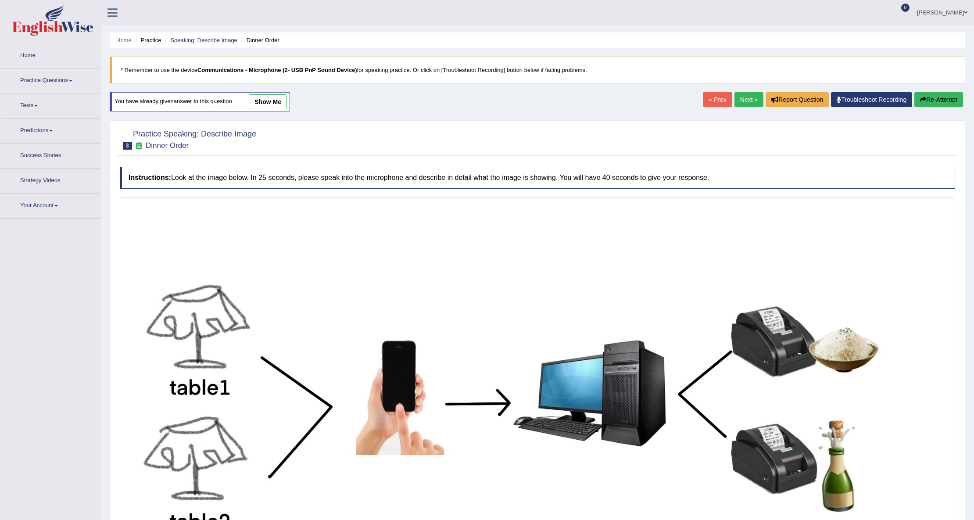
click at [747, 101] on link "Next »" at bounding box center [748, 99] width 29 height 15
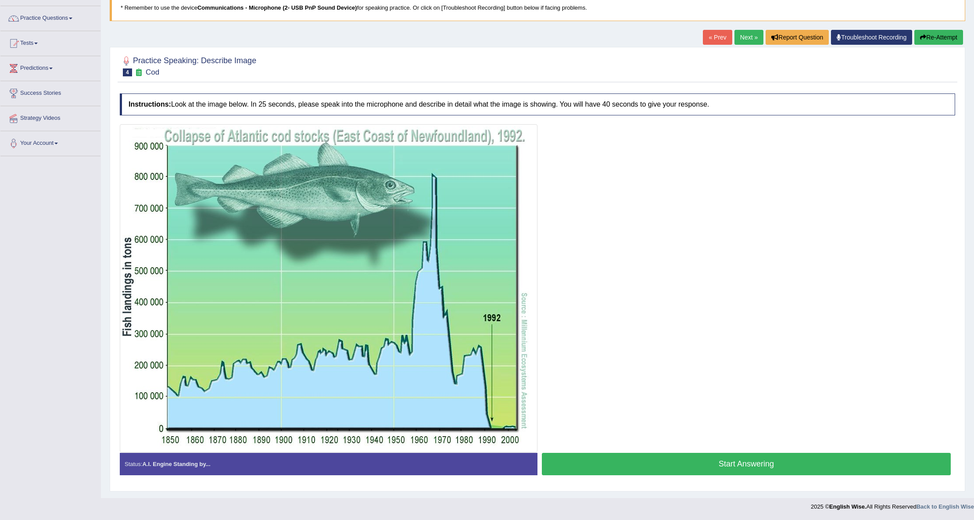
scroll to position [64, 0]
click at [646, 472] on button "Start Answering" at bounding box center [746, 464] width 409 height 22
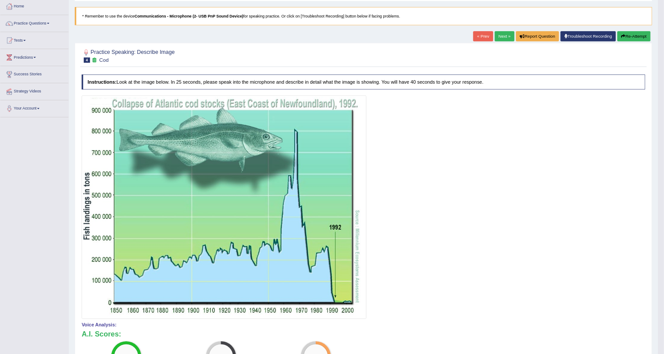
scroll to position [0, 0]
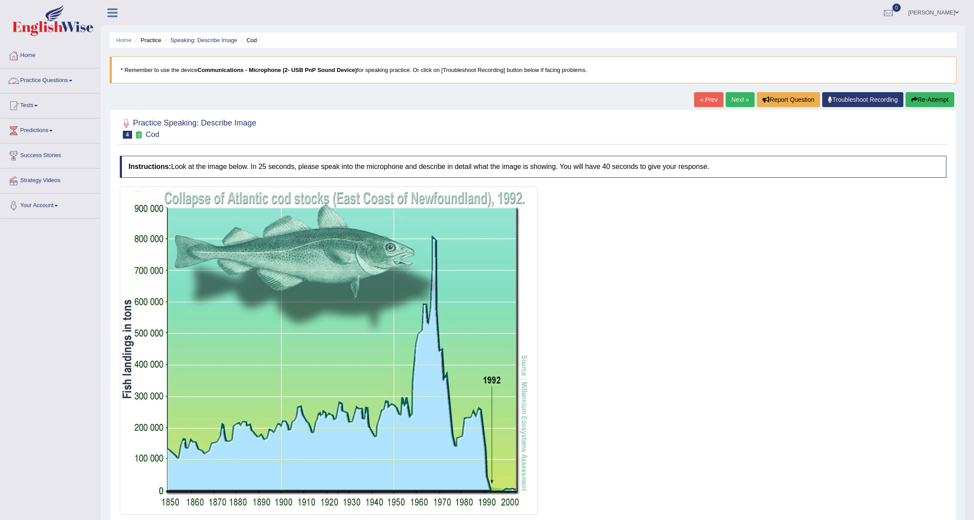
click at [55, 83] on link "Practice Questions" at bounding box center [50, 79] width 100 height 22
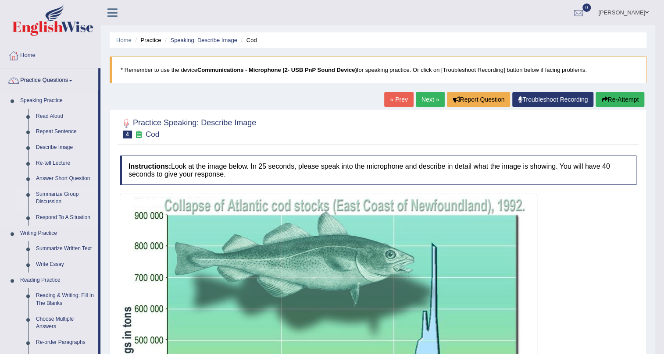
click at [61, 193] on link "Summarize Group Discussion" at bounding box center [65, 198] width 66 height 23
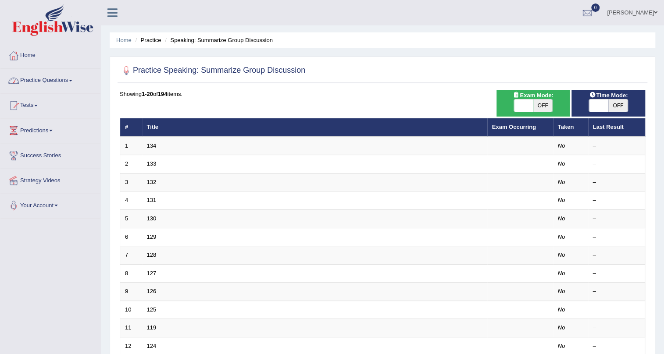
click at [75, 85] on link "Practice Questions" at bounding box center [50, 79] width 100 height 22
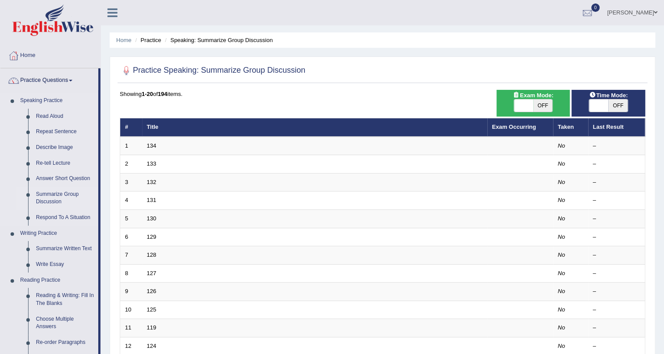
click at [47, 193] on link "Summarize Group Discussion" at bounding box center [65, 198] width 66 height 23
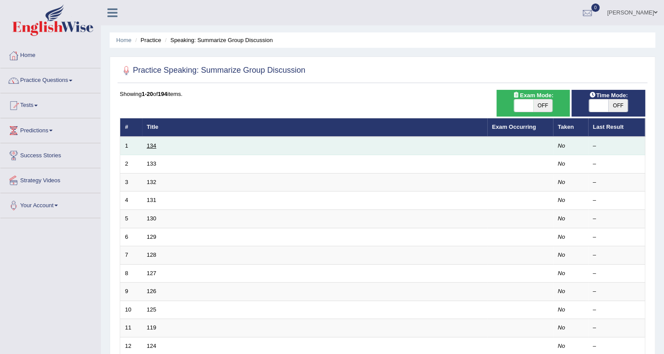
click at [153, 145] on link "134" at bounding box center [152, 146] width 10 height 7
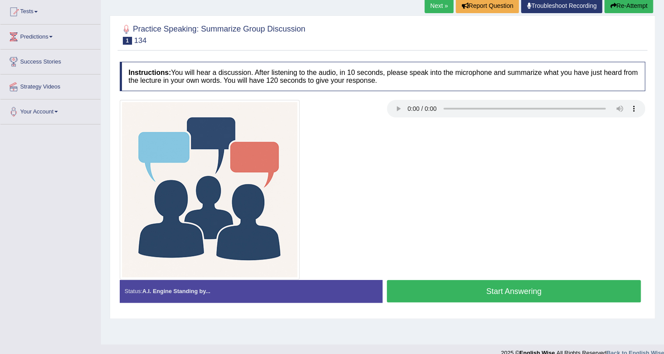
scroll to position [106, 0]
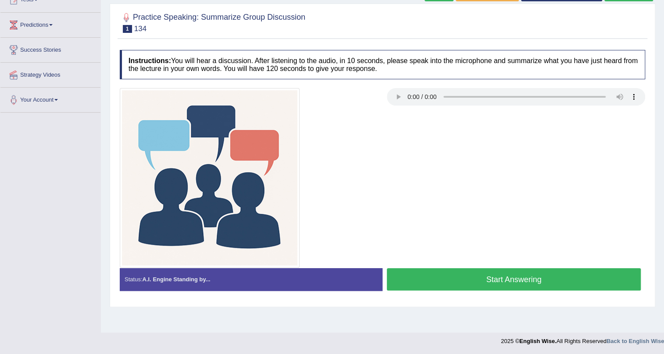
click at [561, 280] on button "Start Answering" at bounding box center [514, 279] width 254 height 22
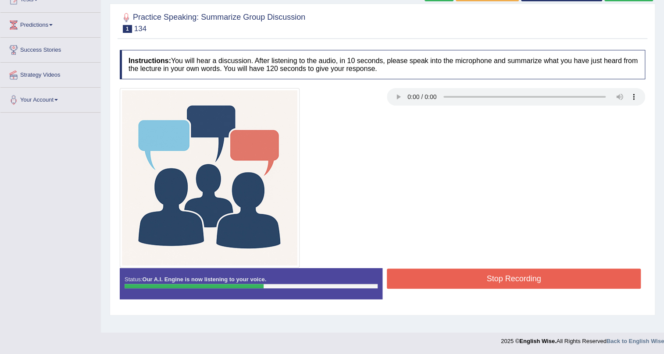
click at [599, 277] on button "Stop Recording" at bounding box center [514, 279] width 254 height 20
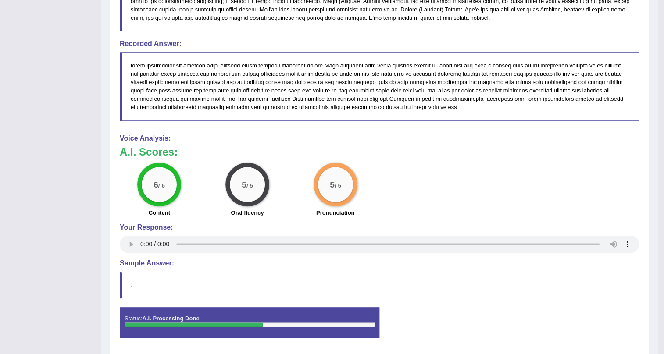
drag, startPoint x: 249, startPoint y: 196, endPoint x: 253, endPoint y: 159, distance: 37.5
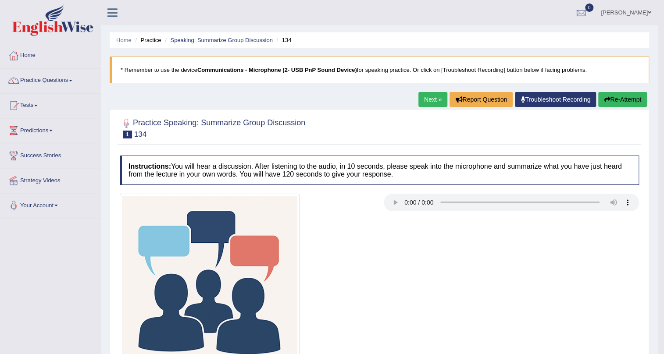
click at [418, 102] on link "Next »" at bounding box center [432, 99] width 29 height 15
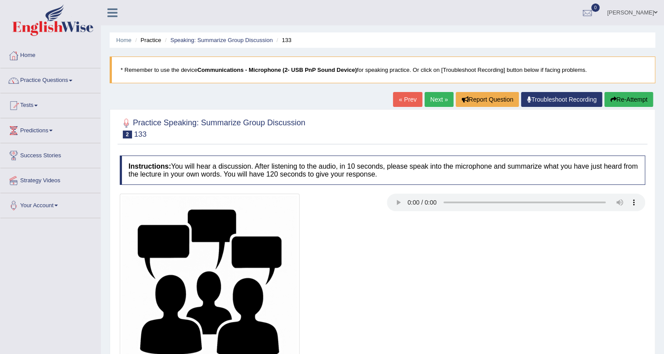
click at [434, 100] on link "Next »" at bounding box center [439, 99] width 29 height 15
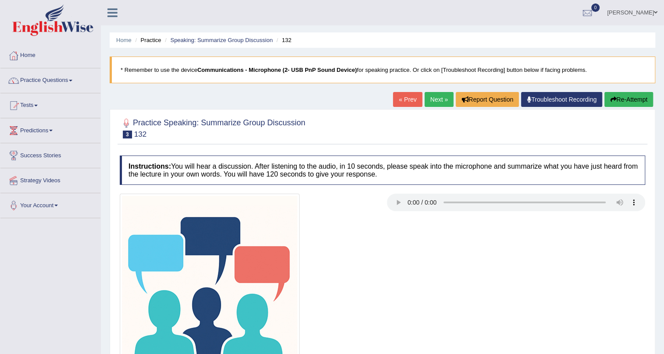
click at [400, 100] on link "« Prev" at bounding box center [407, 99] width 29 height 15
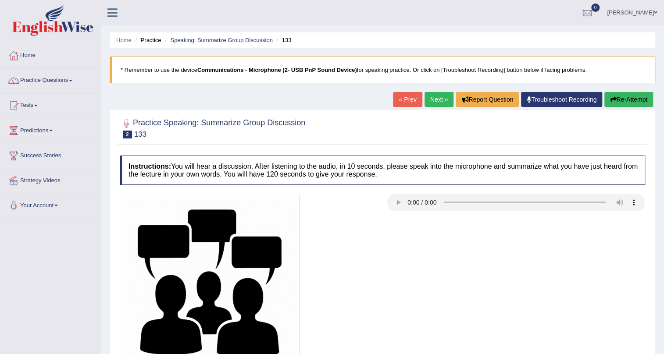
click at [431, 100] on link "Next »" at bounding box center [439, 99] width 29 height 15
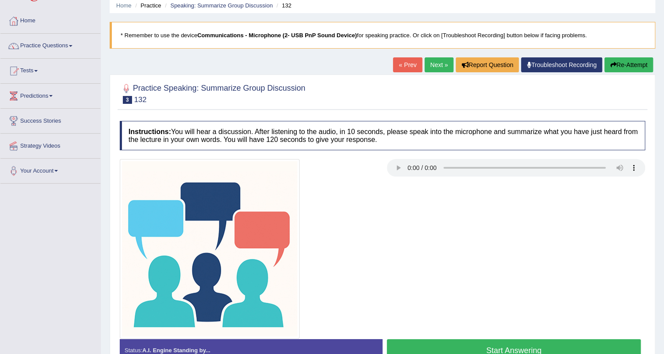
scroll to position [79, 0]
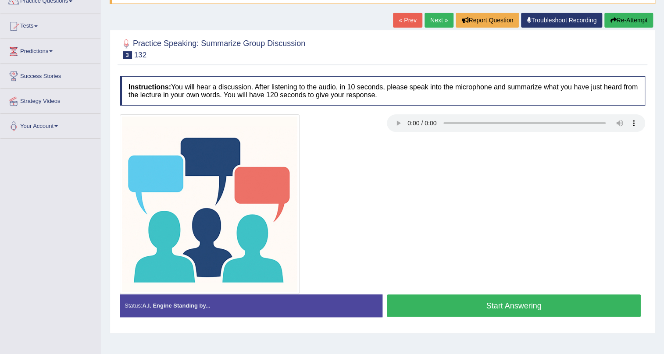
click at [437, 21] on link "Next »" at bounding box center [439, 20] width 29 height 15
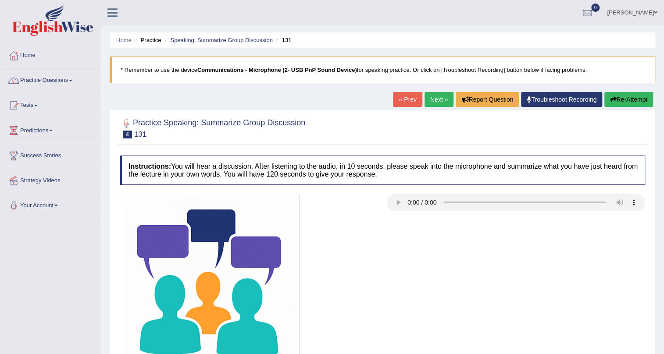
click at [442, 103] on link "Next »" at bounding box center [439, 99] width 29 height 15
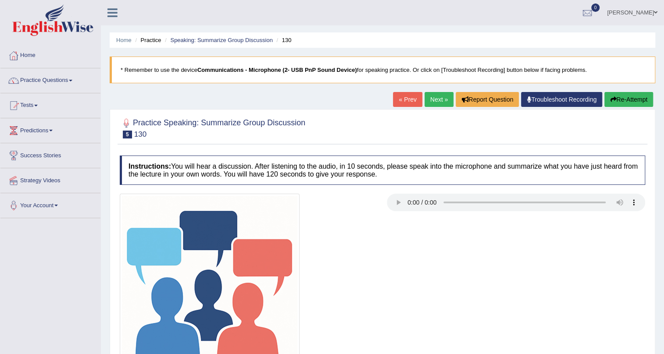
click at [427, 99] on link "Next »" at bounding box center [439, 99] width 29 height 15
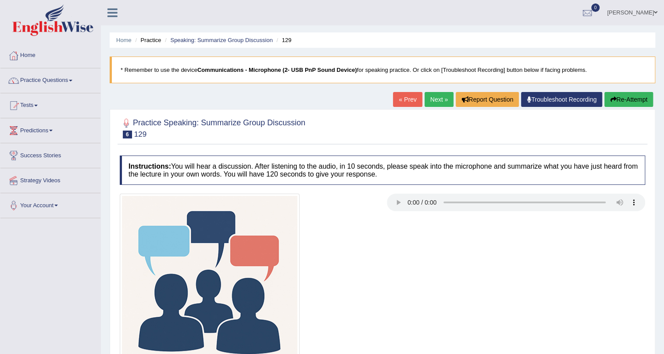
click at [433, 101] on link "Next »" at bounding box center [439, 99] width 29 height 15
